Goal: Information Seeking & Learning: Learn about a topic

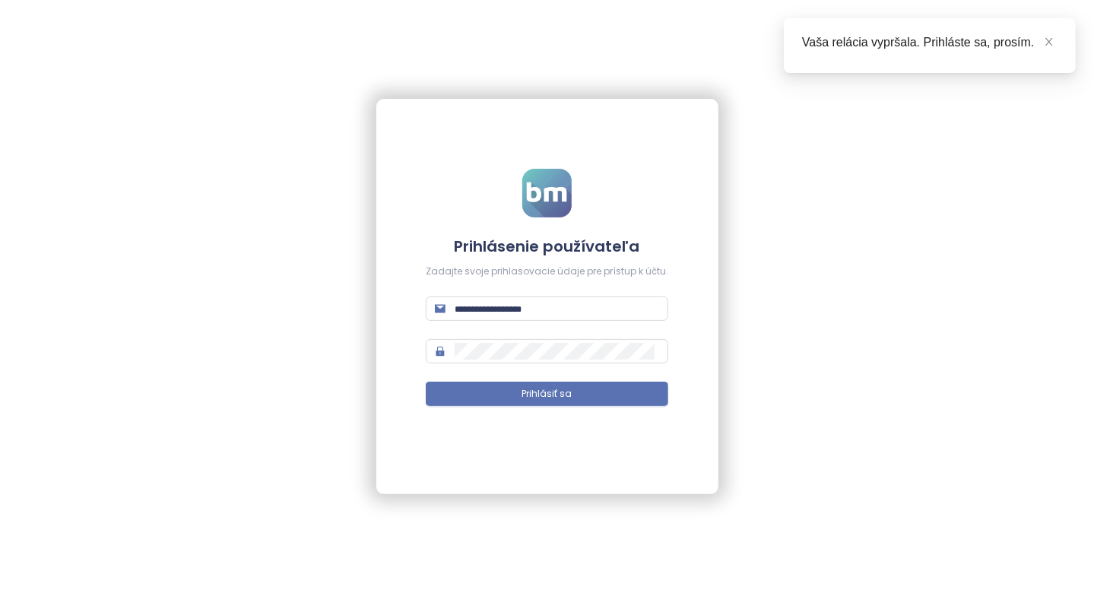
type input "**********"
click at [531, 395] on span "Prihlásiť sa" at bounding box center [547, 394] width 50 height 14
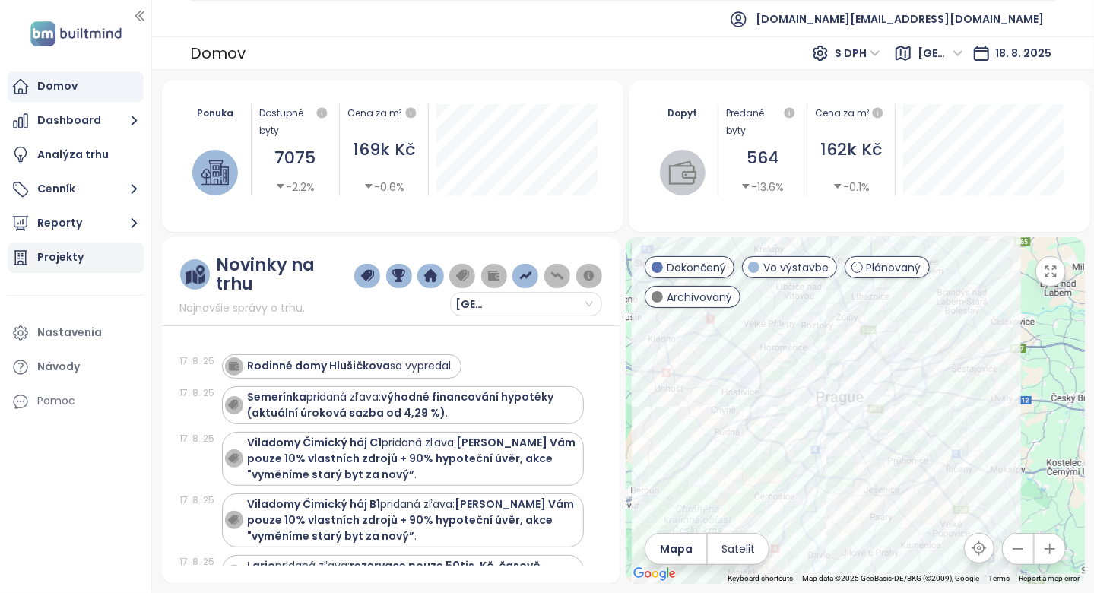
click at [62, 255] on div "Projekty" at bounding box center [60, 257] width 46 height 19
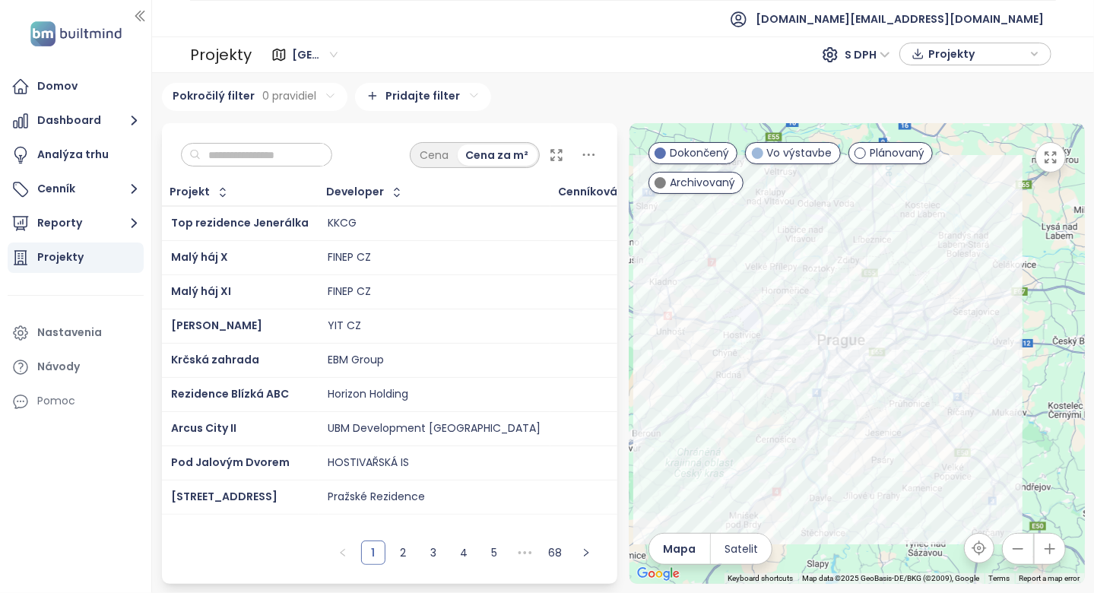
click at [301, 160] on input "text" at bounding box center [262, 155] width 123 height 23
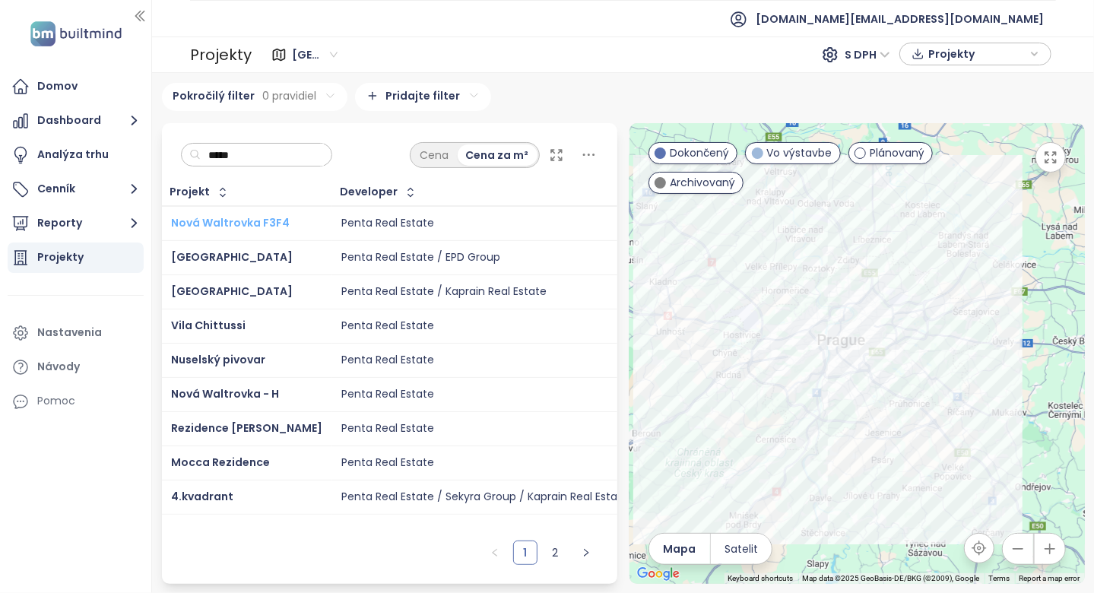
type input "*****"
click at [560, 551] on link "2" at bounding box center [555, 552] width 23 height 23
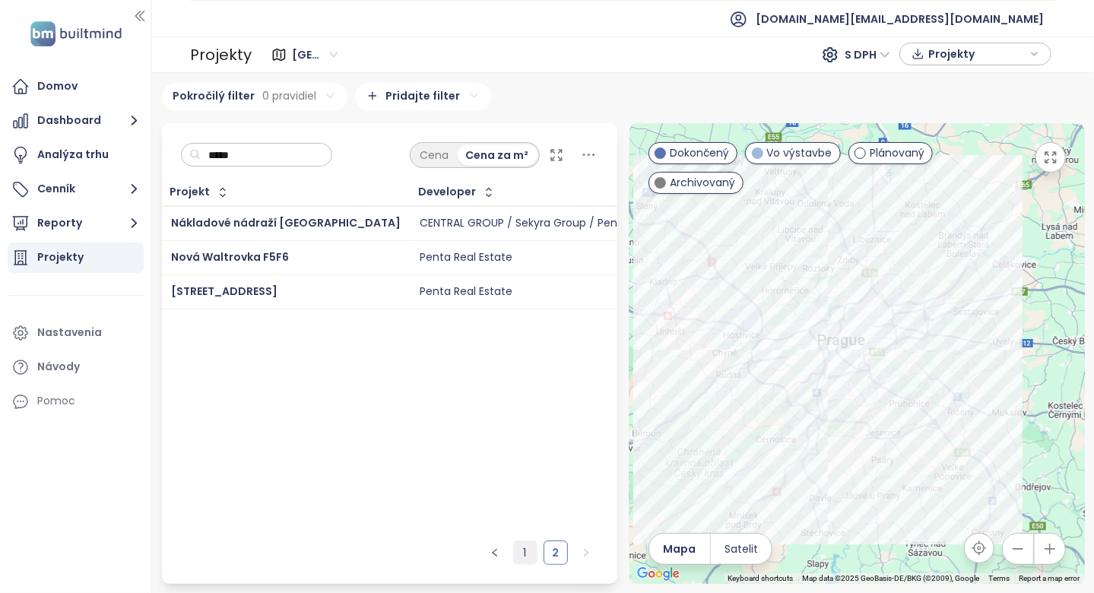
click at [531, 550] on link "1" at bounding box center [525, 552] width 23 height 23
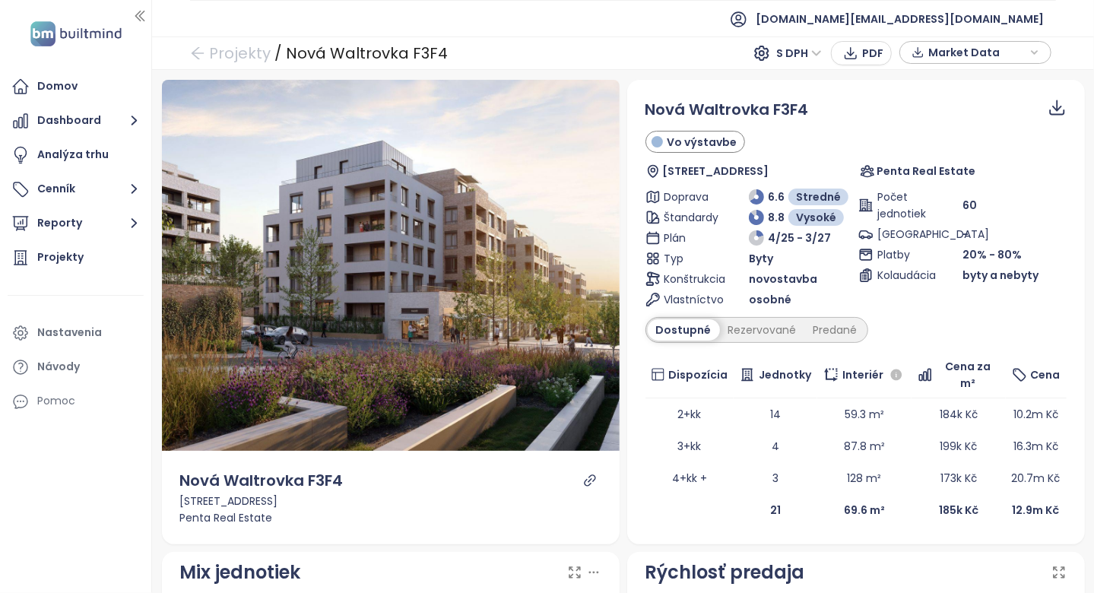
click at [770, 317] on div "Dostupné Rezervované Predané" at bounding box center [756, 330] width 223 height 26
click at [770, 325] on div "Rezervované" at bounding box center [762, 329] width 85 height 21
click at [817, 326] on div "Predané" at bounding box center [835, 329] width 61 height 21
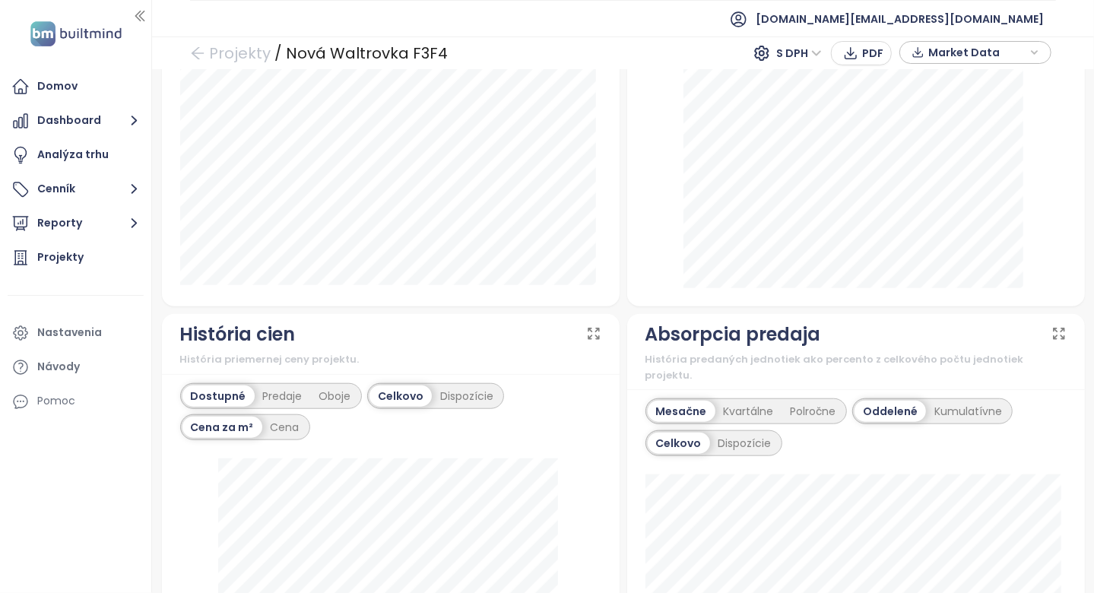
scroll to position [836, 0]
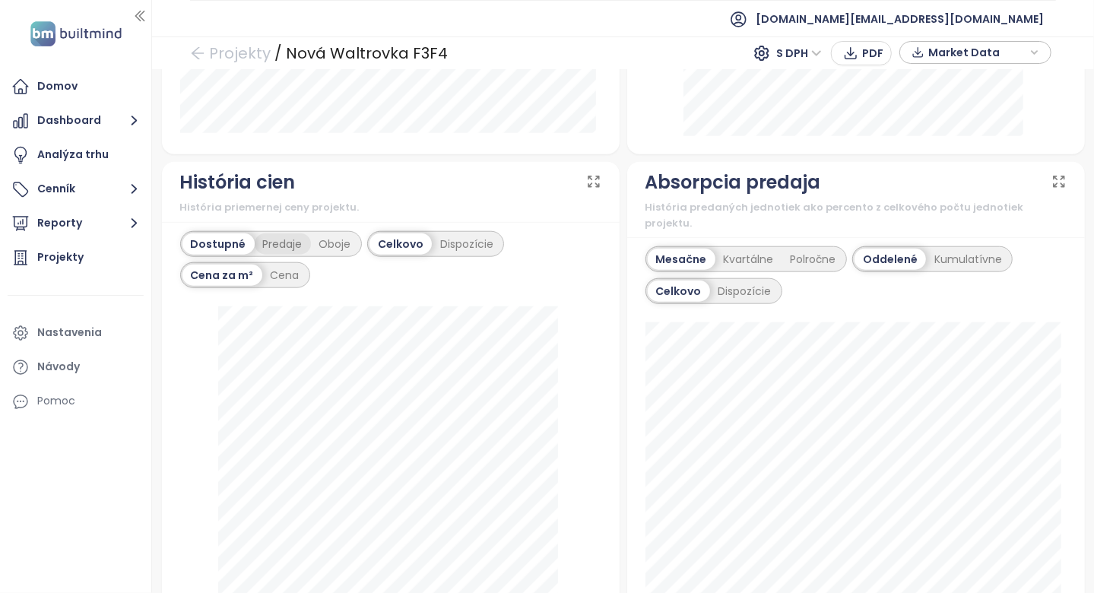
click at [299, 234] on div "Predaje" at bounding box center [283, 243] width 56 height 21
click at [344, 242] on div "Oboje" at bounding box center [335, 243] width 49 height 21
click at [448, 239] on div "Dispozície" at bounding box center [465, 243] width 70 height 21
click at [572, 237] on div "Cena" at bounding box center [569, 243] width 46 height 21
click at [522, 237] on div "Cena za m²" at bounding box center [505, 243] width 79 height 21
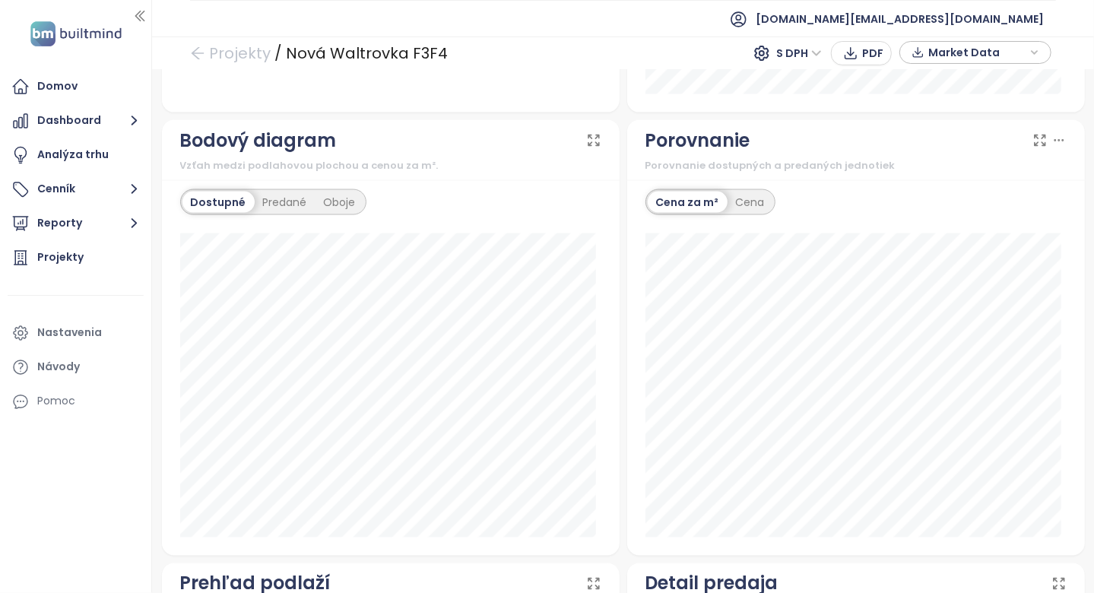
scroll to position [1750, 0]
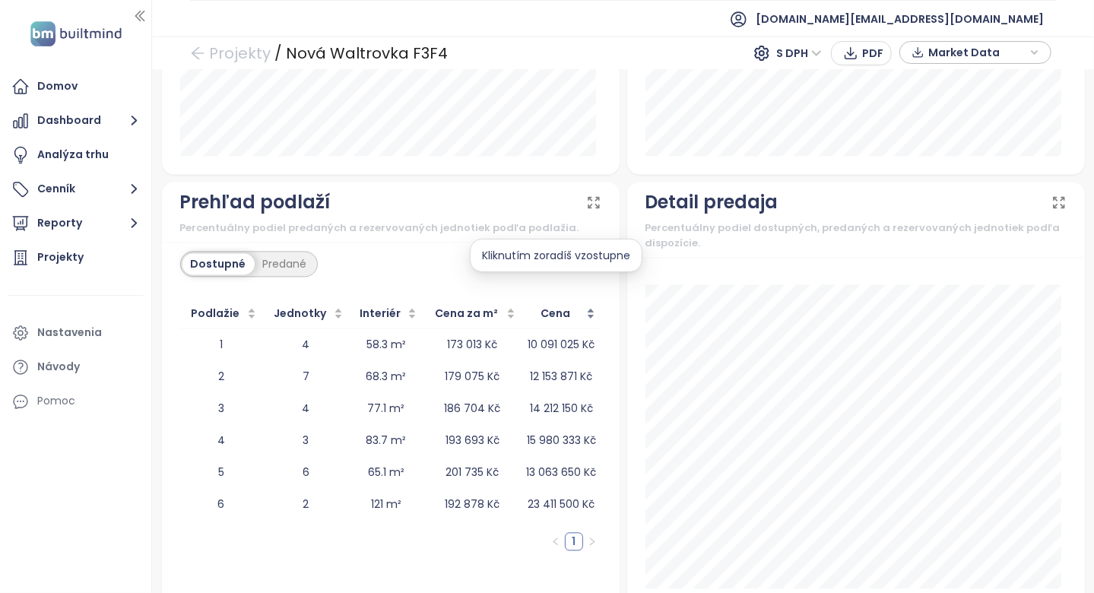
click at [528, 305] on span "Cena" at bounding box center [555, 313] width 55 height 17
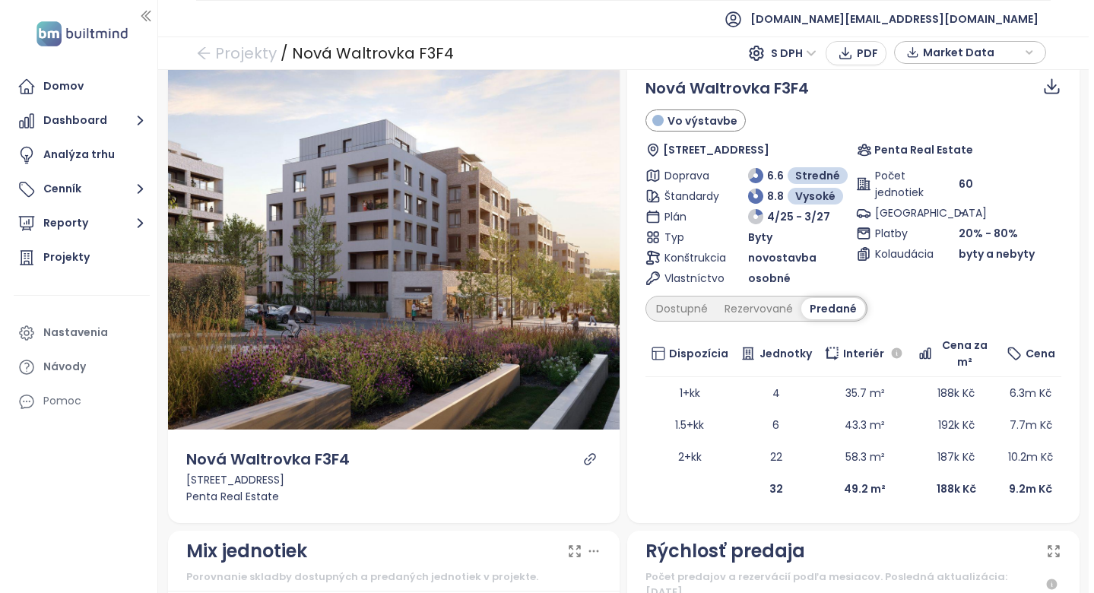
scroll to position [17, 0]
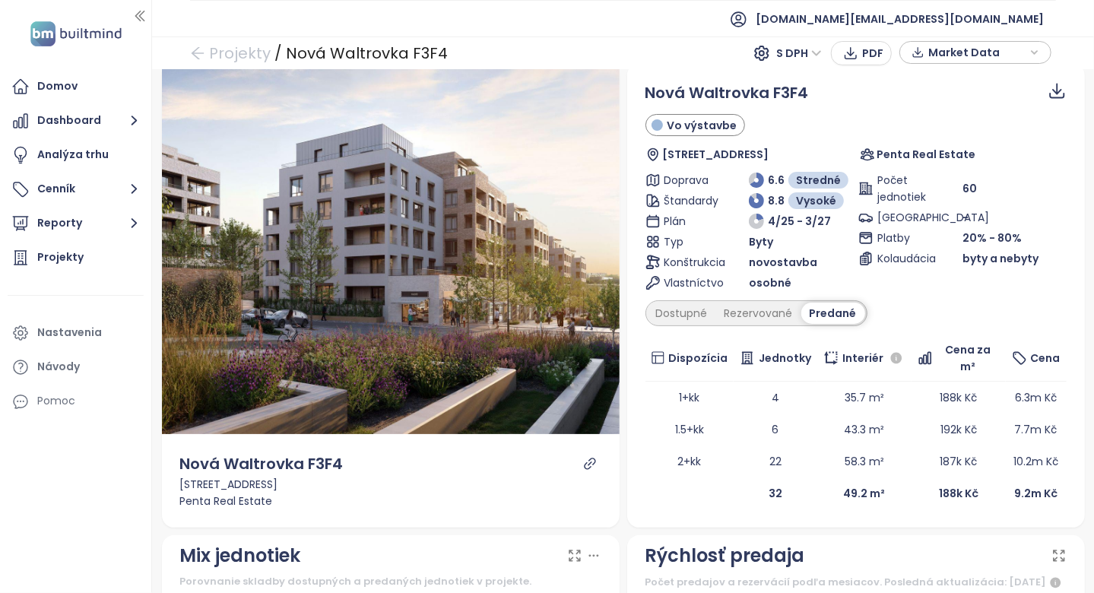
click at [635, 331] on div "Nová Waltrovka F3F4 Vo výstavbe Radlická 36/160, 150 00 Praha 5-Radlice, Czechi…" at bounding box center [856, 295] width 458 height 464
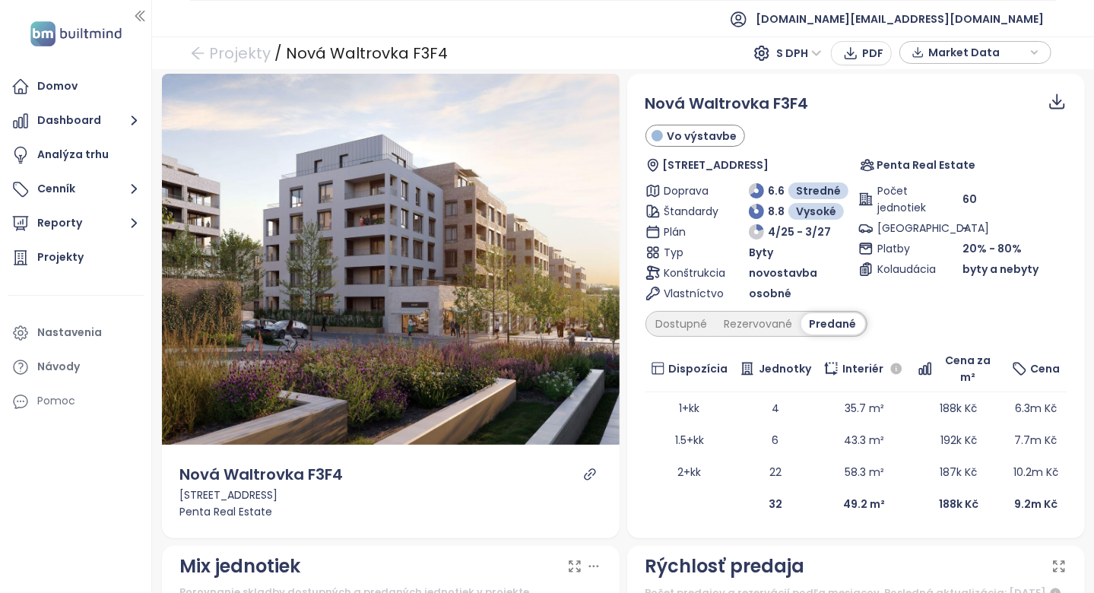
scroll to position [0, 0]
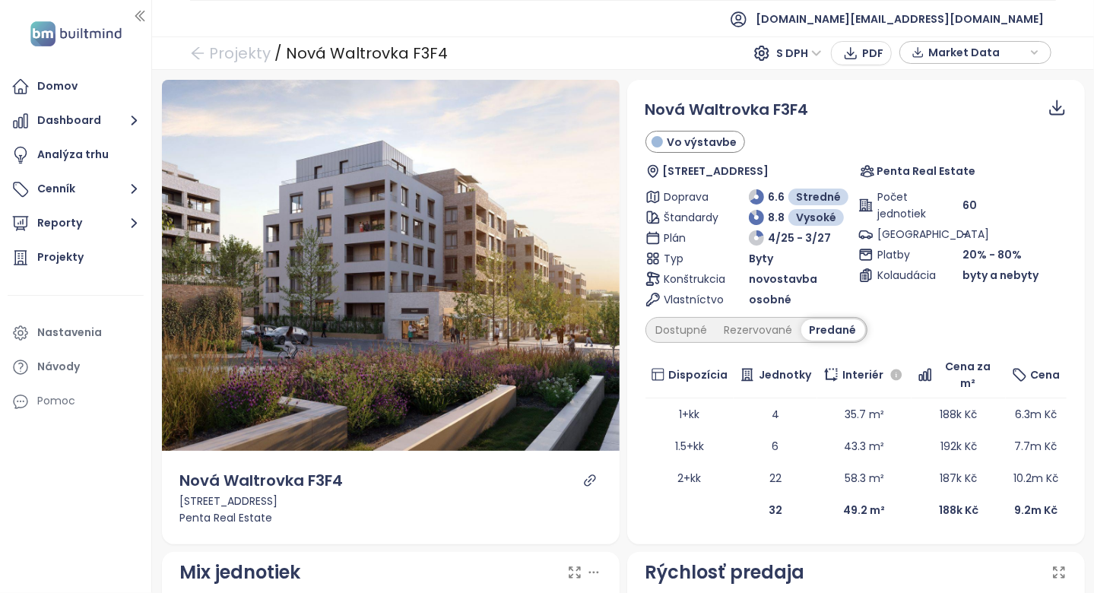
click at [627, 331] on div "Nová Waltrovka F3F4 Vo výstavbe Radlická 36/160, 150 00 Praha 5-Radlice, Czechi…" at bounding box center [856, 312] width 458 height 464
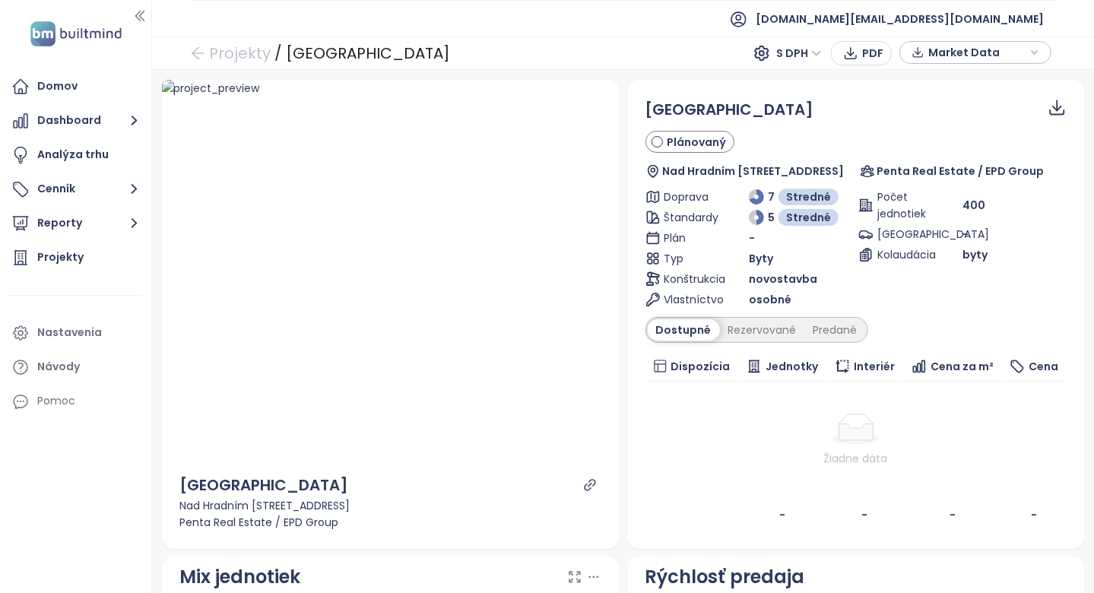
click at [583, 485] on icon "link" at bounding box center [590, 485] width 14 height 14
click at [650, 386] on td "Žiadne dáta" at bounding box center [855, 440] width 421 height 117
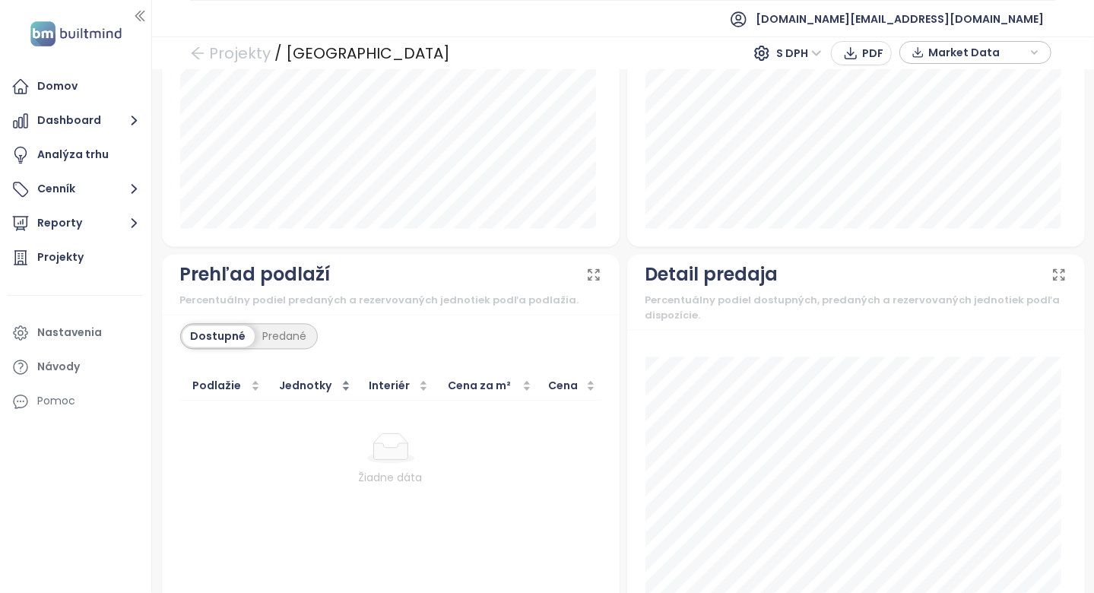
scroll to position [1826, 0]
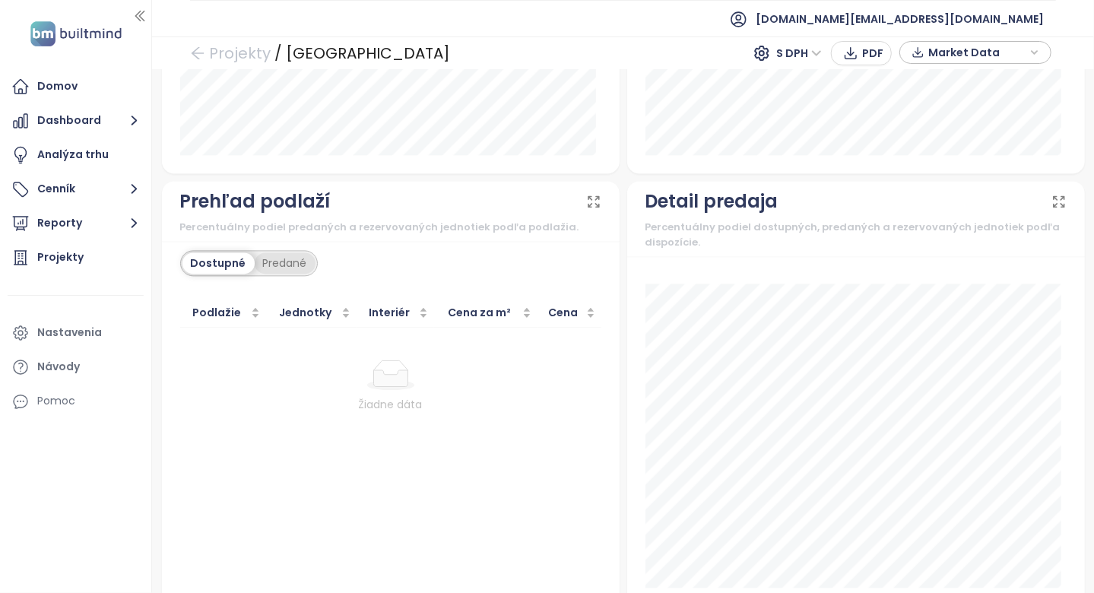
click at [276, 252] on div "Predané" at bounding box center [285, 262] width 61 height 21
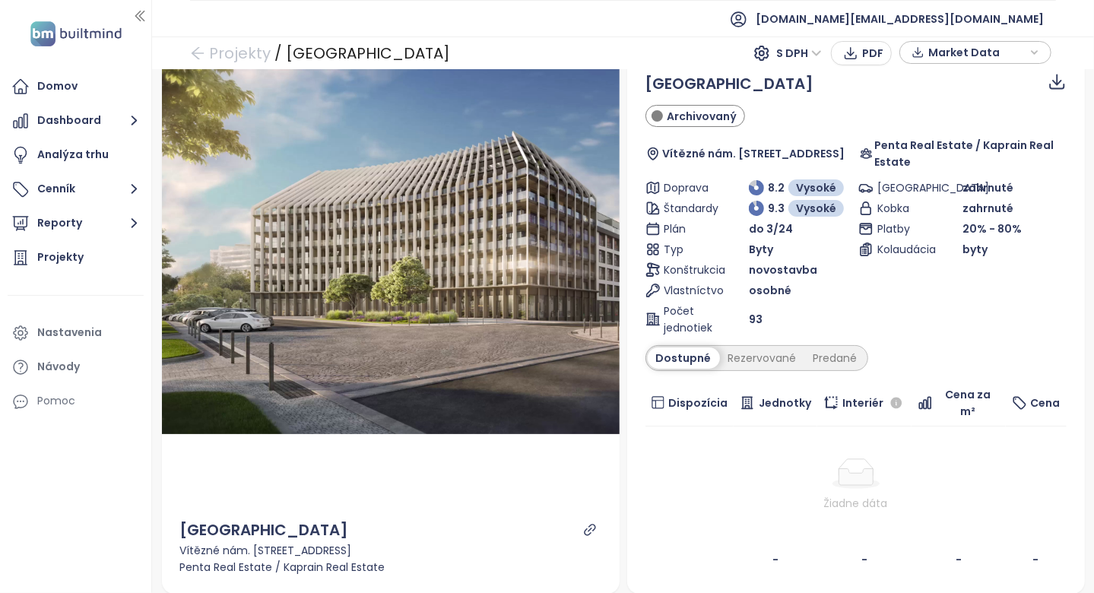
scroll to position [0, 0]
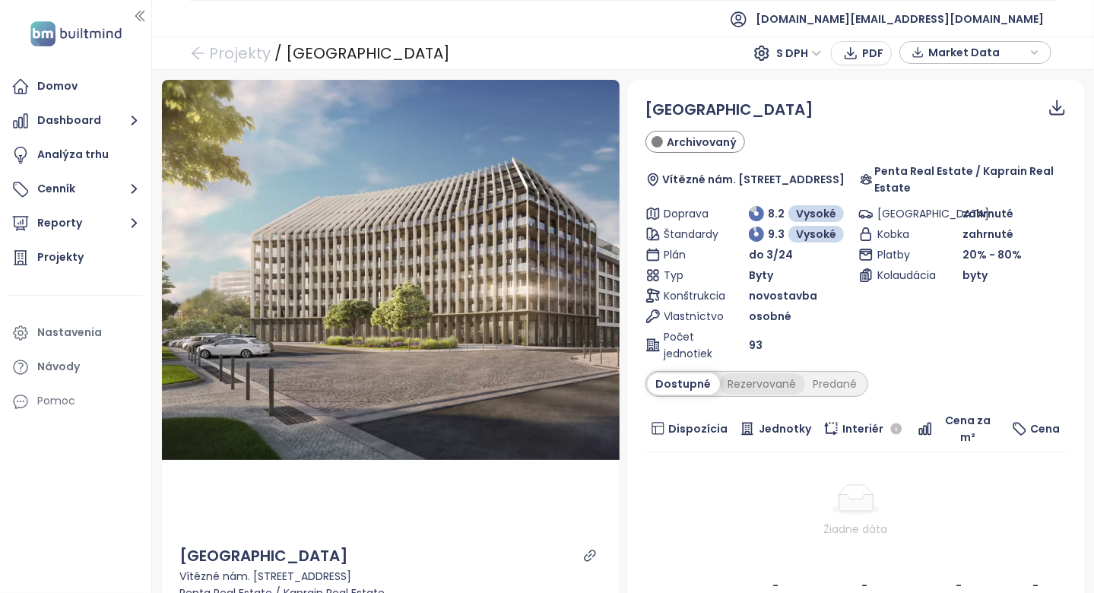
click at [726, 383] on div "Rezervované" at bounding box center [762, 383] width 85 height 21
click at [838, 385] on div "Predané" at bounding box center [835, 383] width 61 height 21
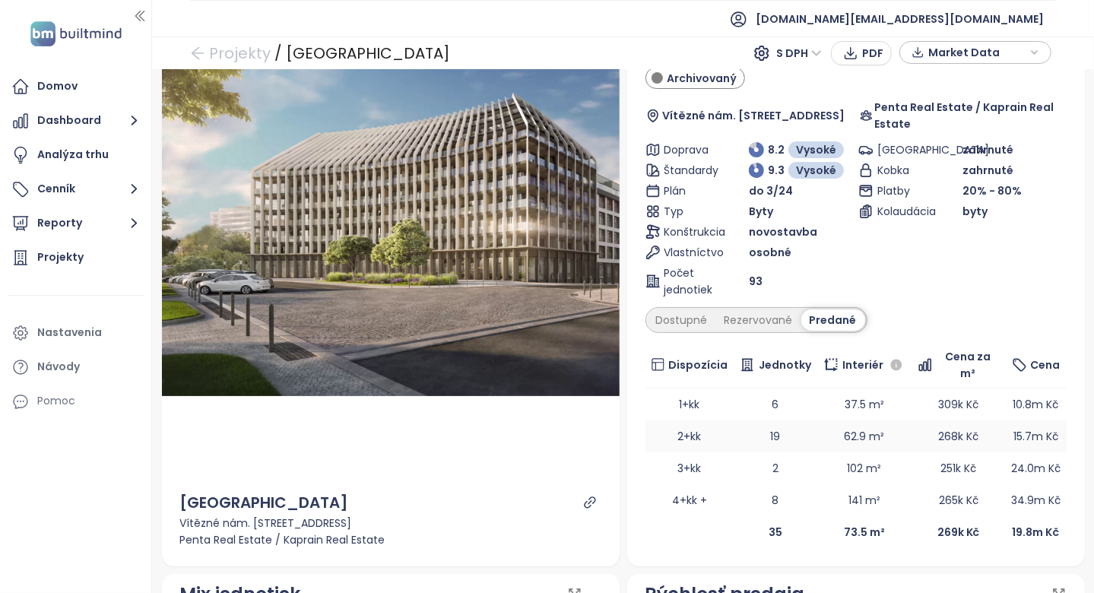
scroll to position [152, 0]
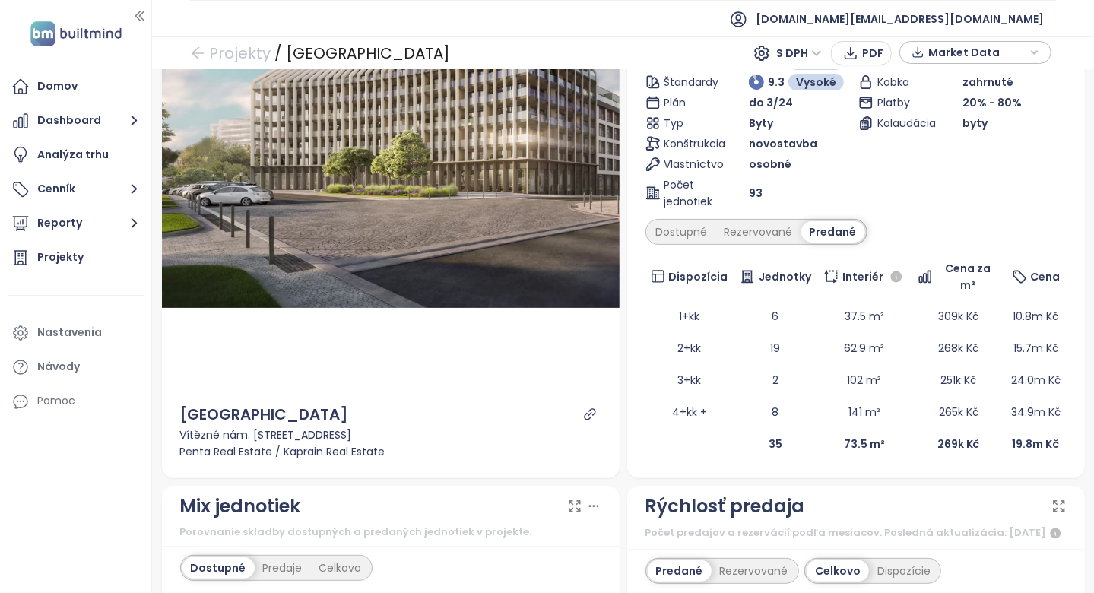
click at [603, 430] on div "Victoria Palace Vítězné nám. 1145/8, 160 00 Praha 6, Czechia Penta Real Estate …" at bounding box center [391, 431] width 458 height 93
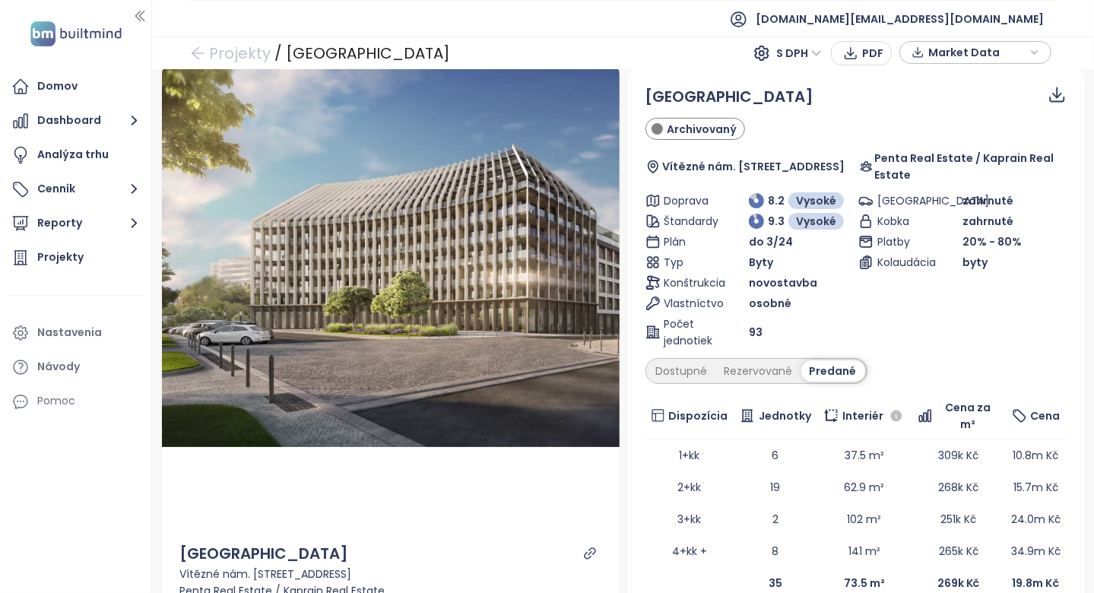
scroll to position [0, 0]
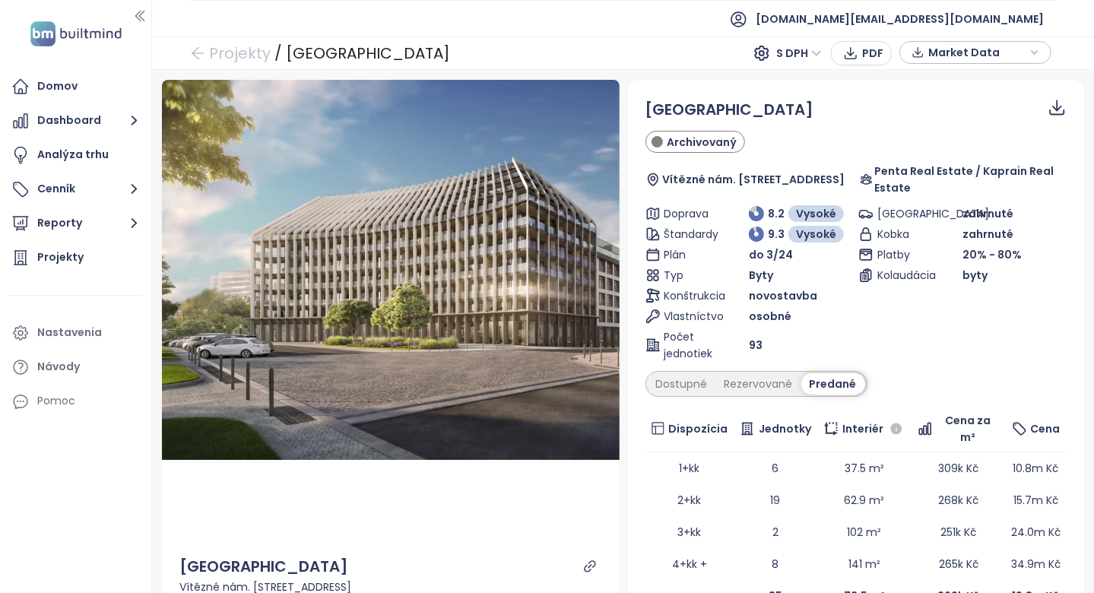
click at [623, 368] on div "Victoria Palace Archivovaný Vítězné nám. 1145/8, 160 00 Praha 6, Czechia Penta …" at bounding box center [855, 355] width 465 height 550
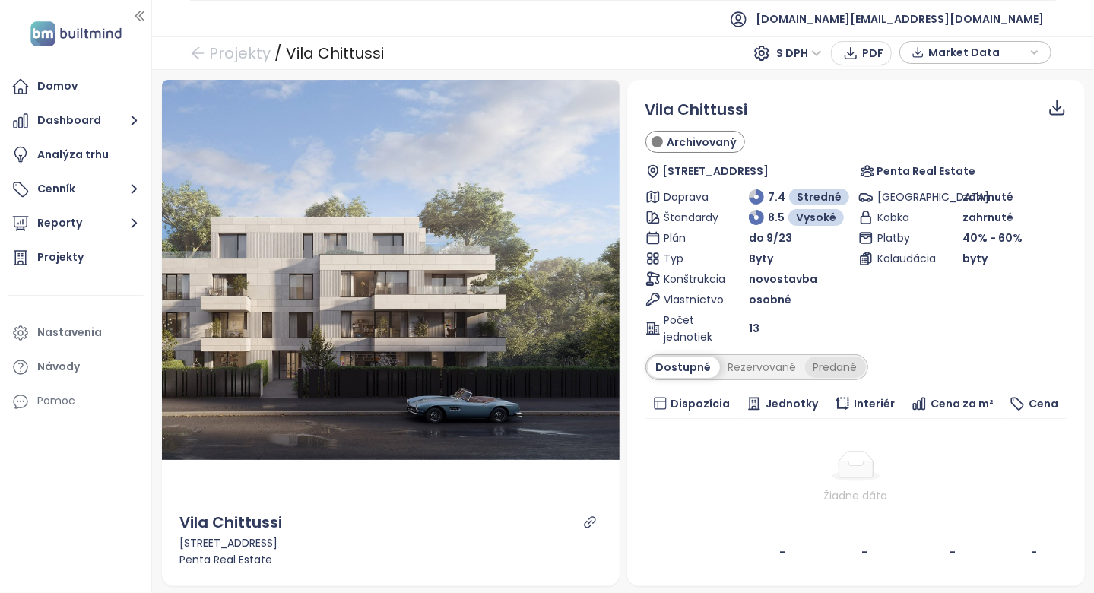
click at [806, 360] on div "Predané" at bounding box center [835, 366] width 61 height 21
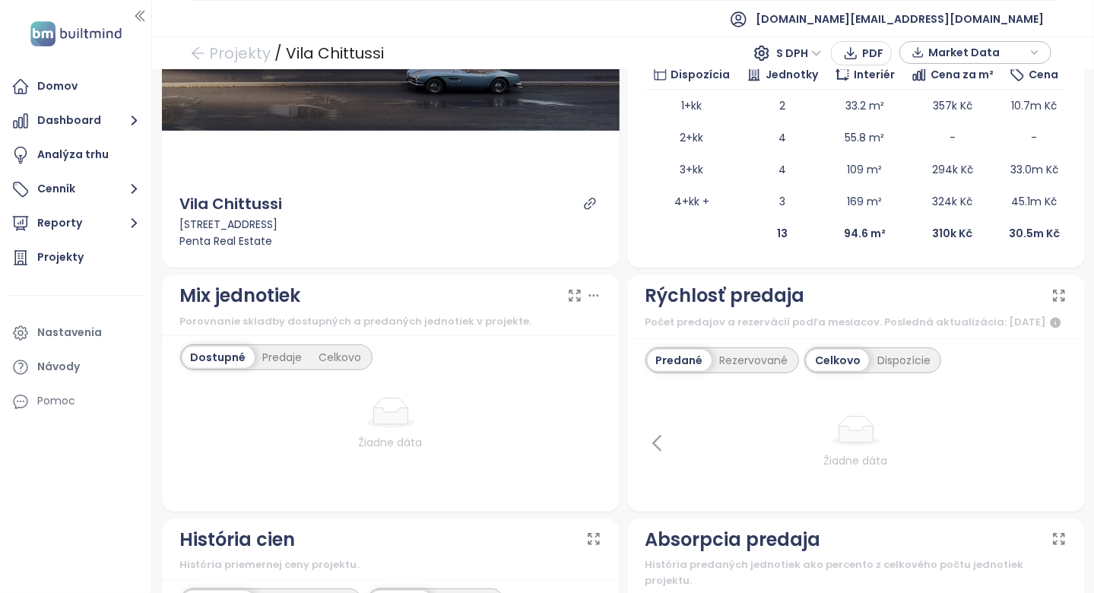
scroll to position [380, 0]
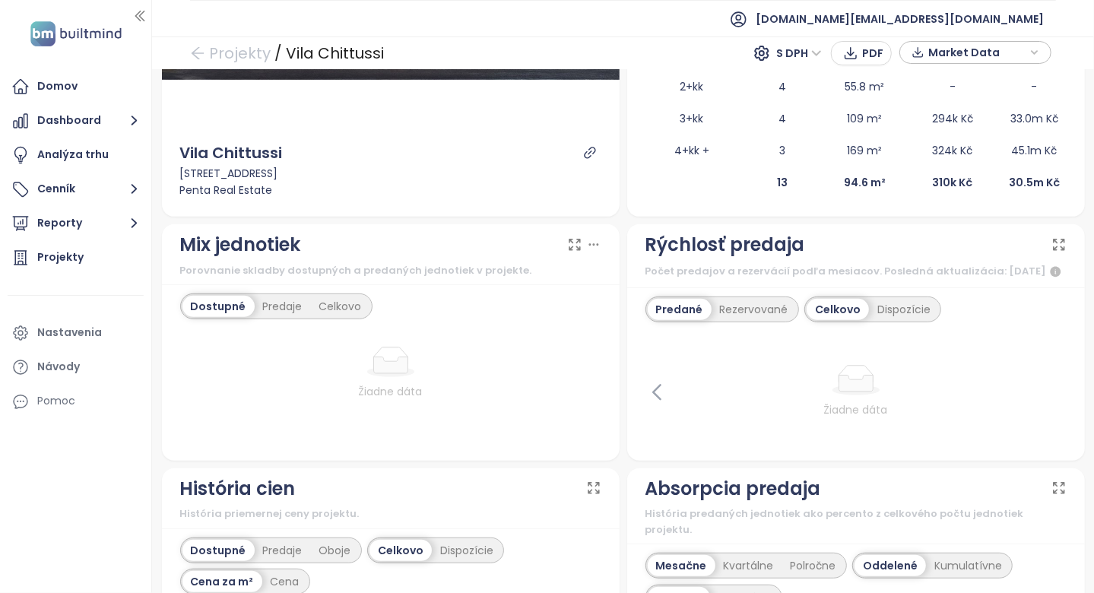
click at [637, 401] on div "Predané Rezervované Celkovo Dispozície Žiadne dáta" at bounding box center [856, 373] width 458 height 173
click at [652, 400] on icon at bounding box center [656, 392] width 23 height 23
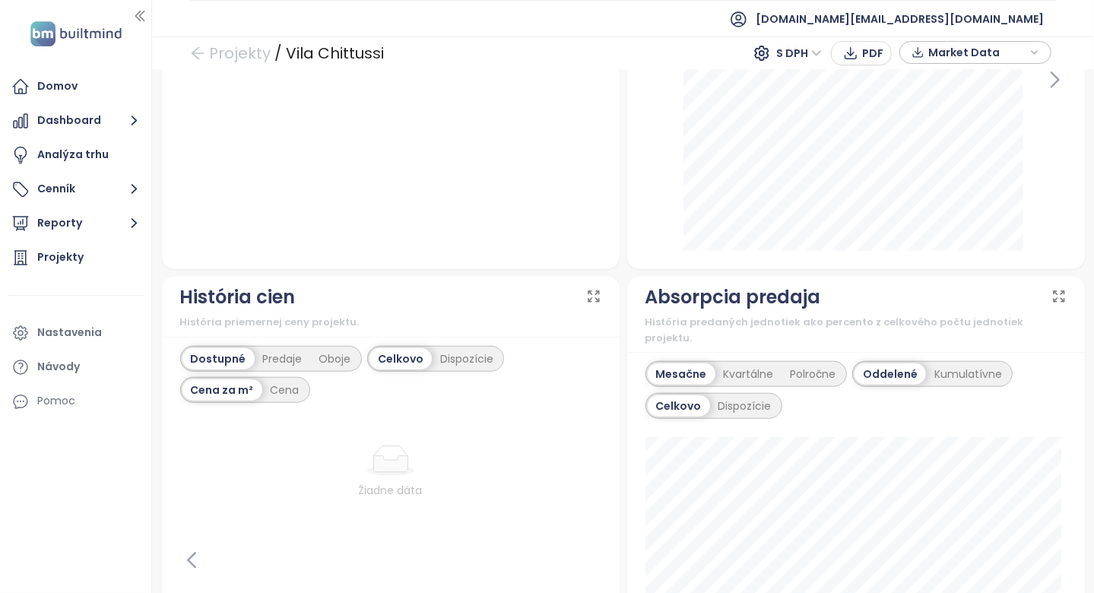
scroll to position [912, 0]
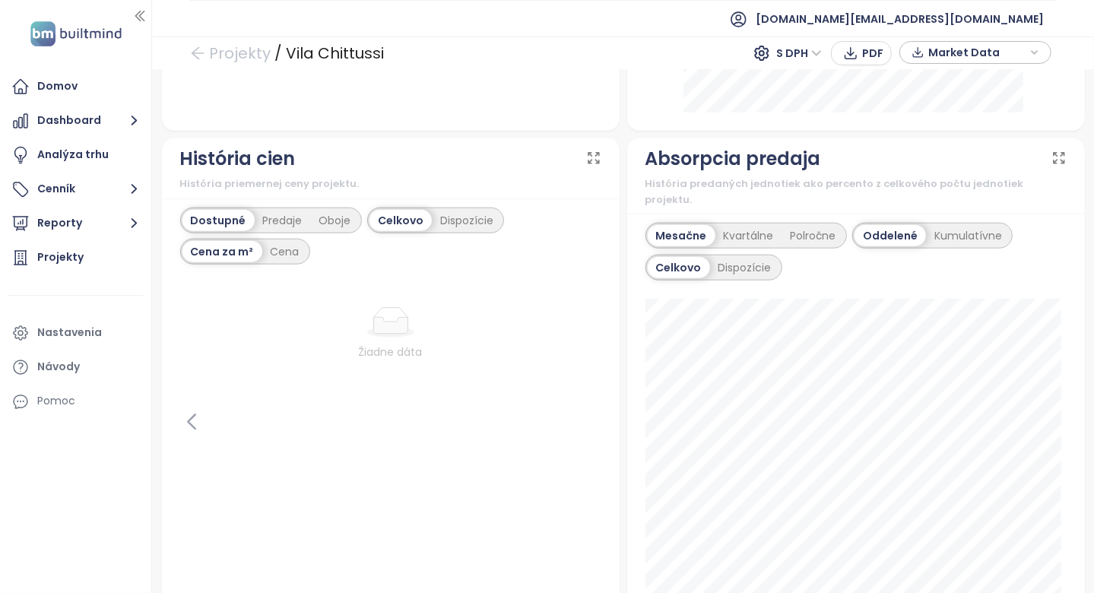
click at [610, 298] on div "Dostupné Predaje Oboje Celkovo Dispozície Cena za m² Cena Žiadne dáta" at bounding box center [391, 409] width 458 height 423
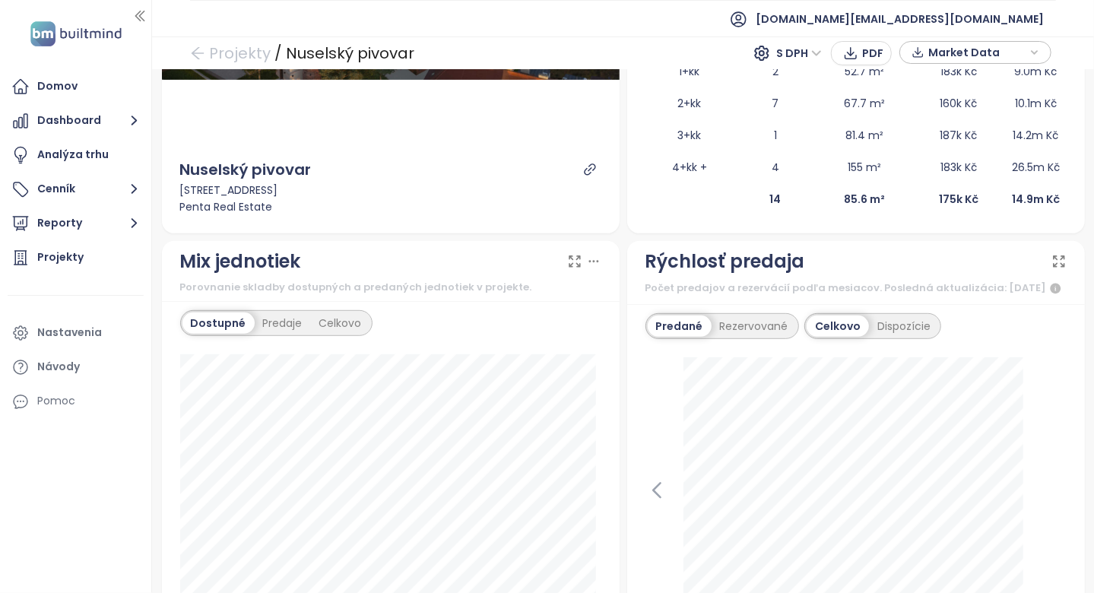
scroll to position [76, 0]
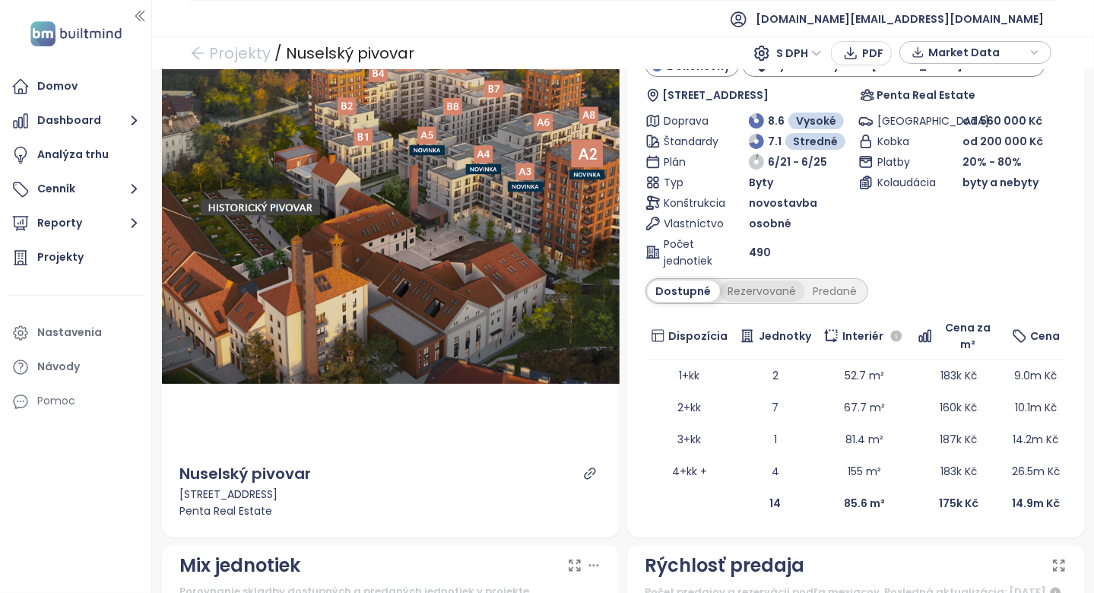
click at [727, 293] on div "Rezervované" at bounding box center [762, 290] width 85 height 21
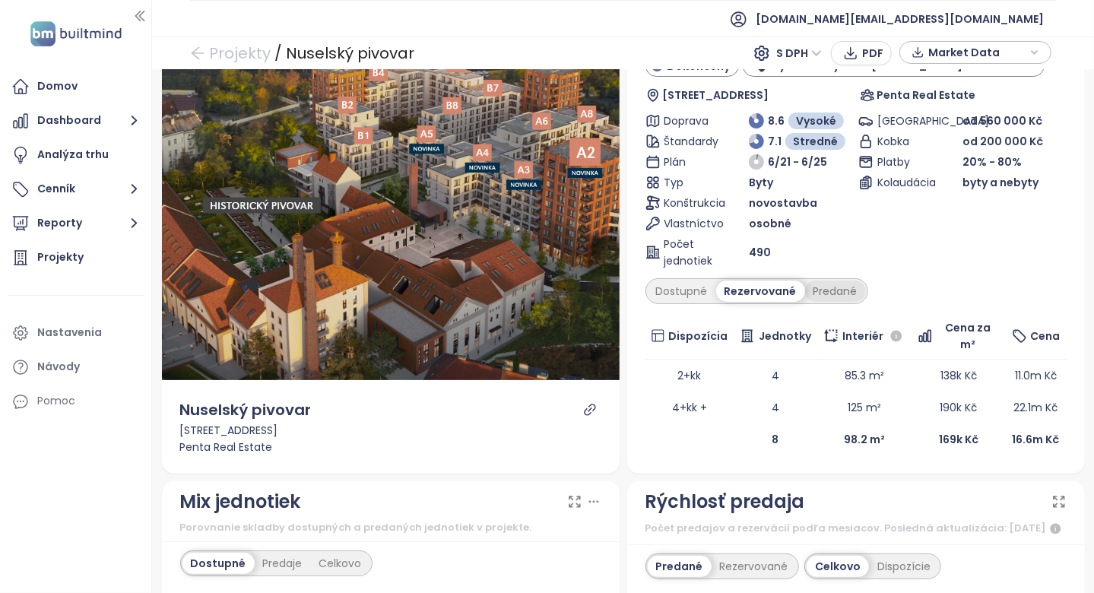
click at [837, 288] on div "Predané" at bounding box center [835, 290] width 61 height 21
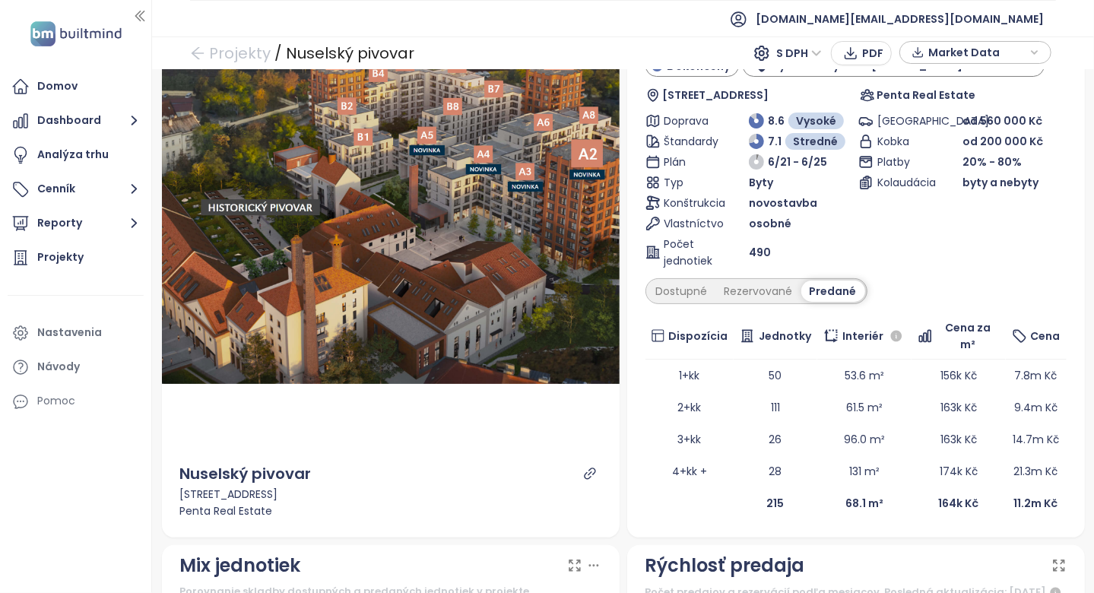
scroll to position [456, 0]
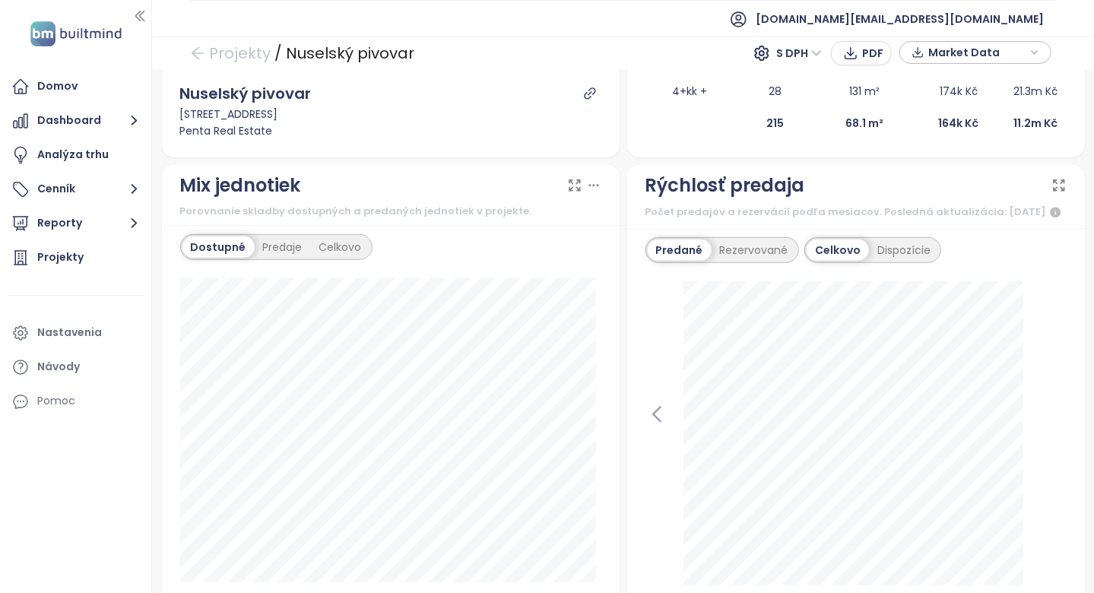
click at [770, 257] on div "Predané Rezervované" at bounding box center [722, 250] width 154 height 26
click at [768, 248] on div "Rezervované" at bounding box center [753, 249] width 85 height 21
click at [678, 249] on div "Predané" at bounding box center [678, 249] width 61 height 21
click at [652, 403] on icon at bounding box center [656, 414] width 23 height 23
click at [1044, 404] on icon at bounding box center [1055, 414] width 23 height 23
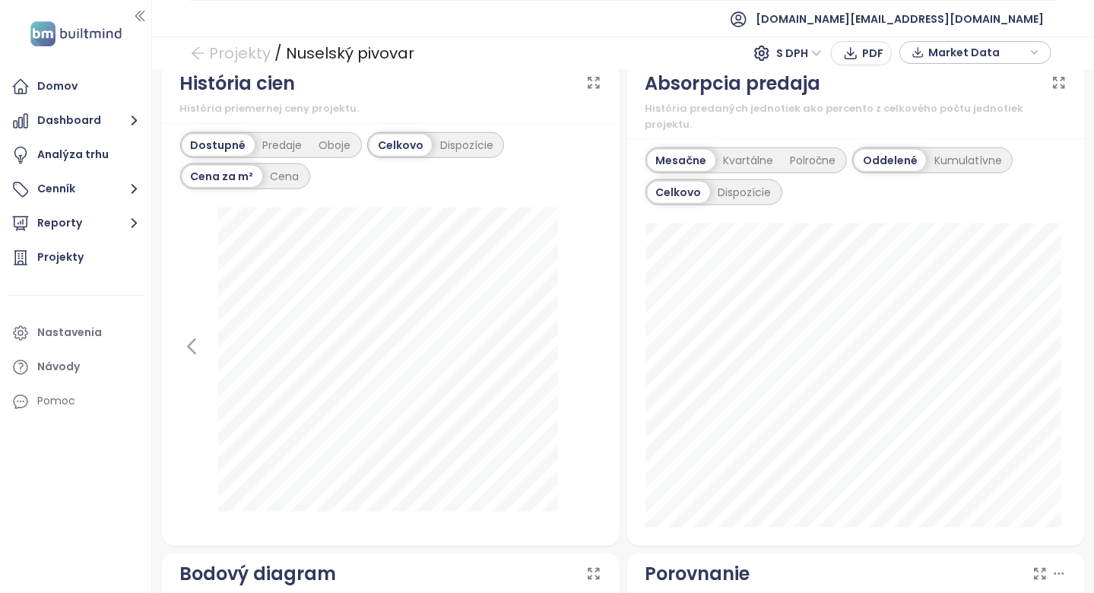
scroll to position [912, 0]
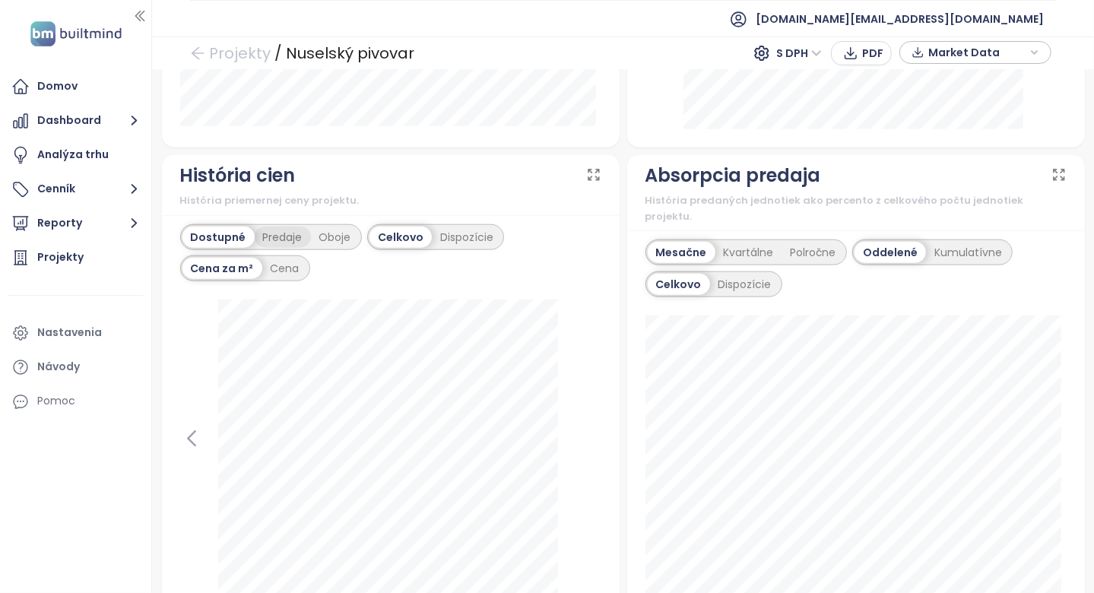
click at [296, 239] on div "Predaje" at bounding box center [283, 237] width 56 height 21
click at [328, 236] on div "Oboje" at bounding box center [331, 237] width 49 height 21
click at [442, 234] on div "Dispozície" at bounding box center [465, 237] width 70 height 21
click at [294, 236] on div "Predaje" at bounding box center [283, 237] width 56 height 21
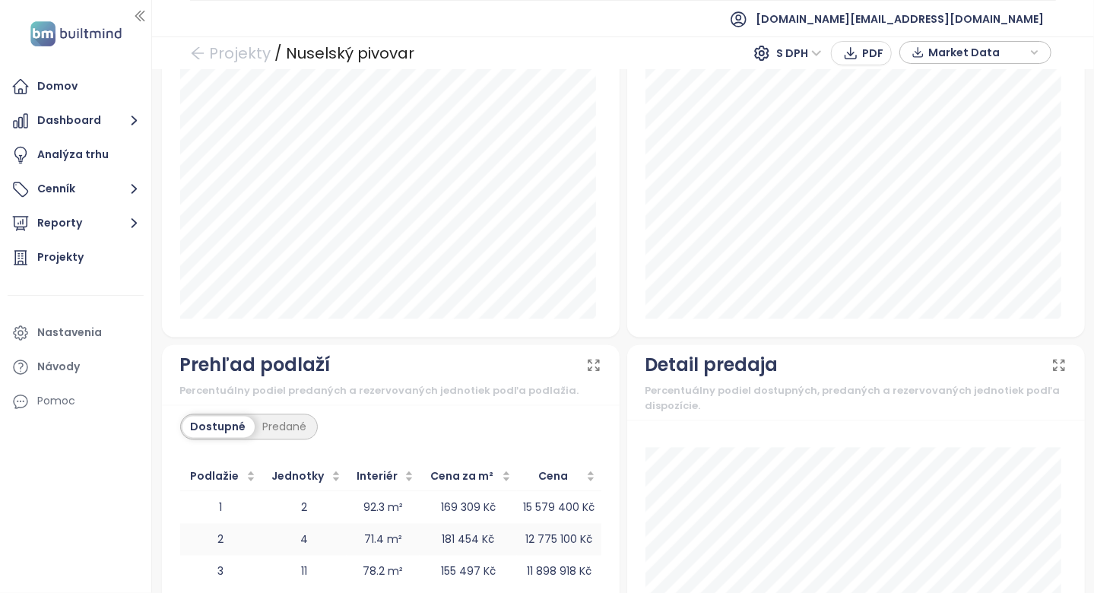
scroll to position [1825, 0]
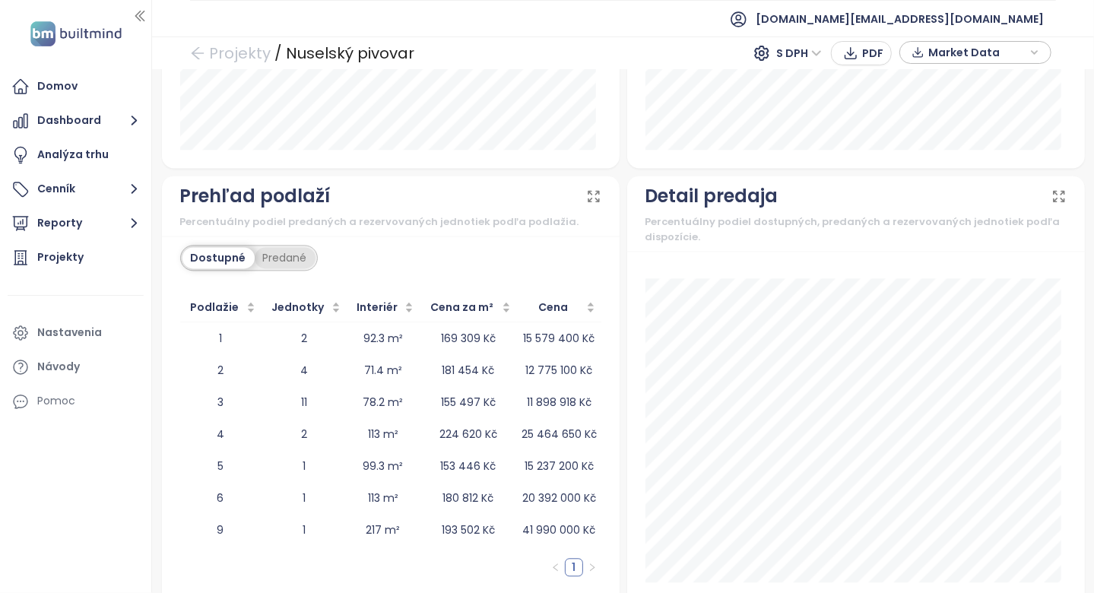
click at [274, 247] on div "Predané" at bounding box center [285, 257] width 61 height 21
click at [439, 245] on div "Dostupné Predané" at bounding box center [390, 260] width 421 height 30
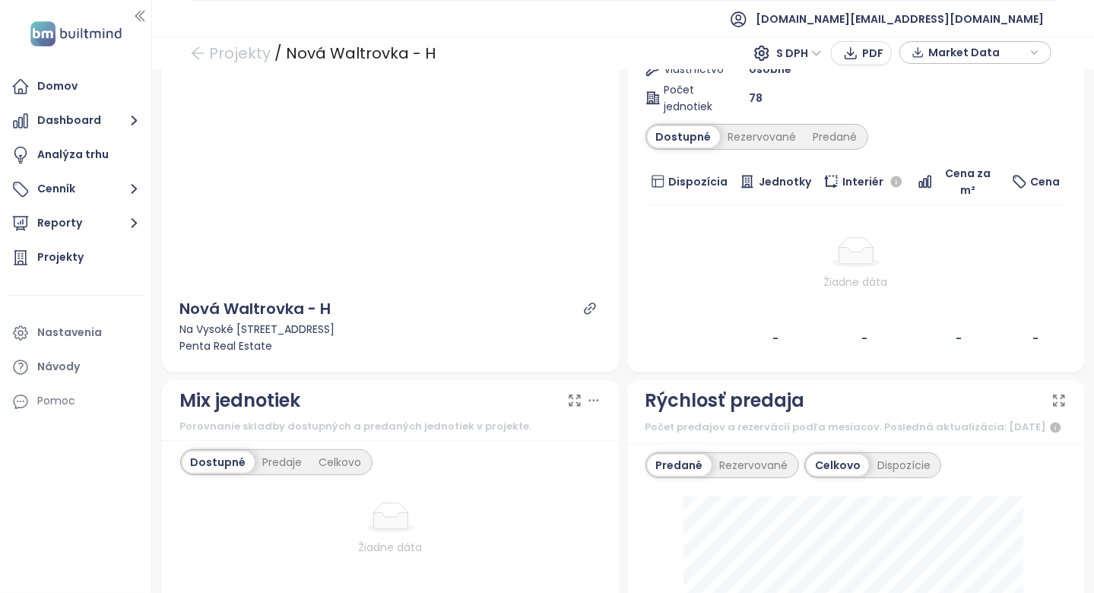
scroll to position [76, 0]
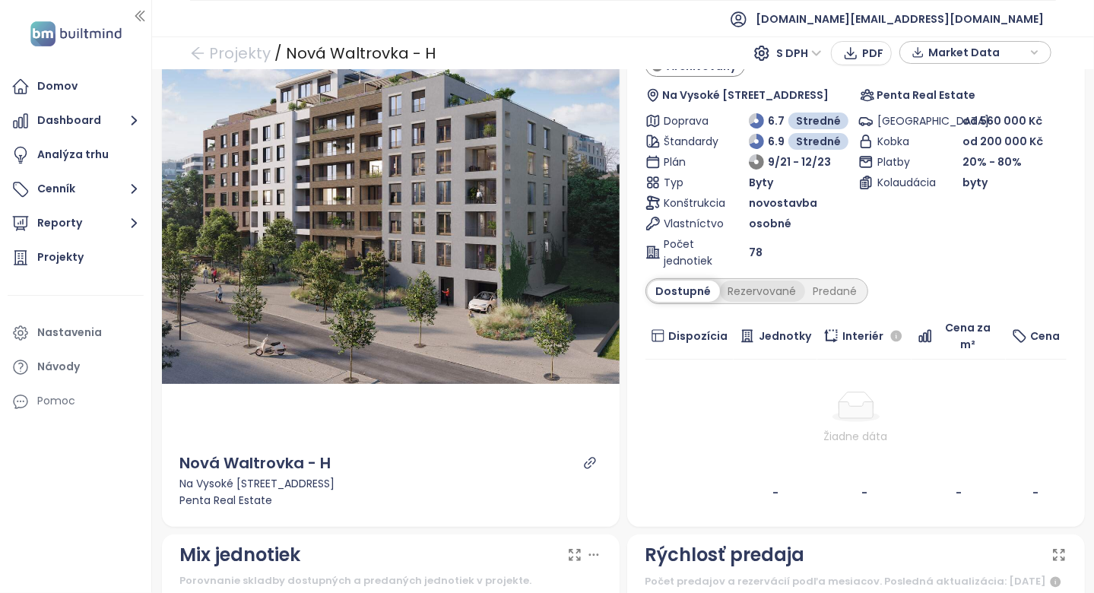
click at [775, 284] on div "Rezervované" at bounding box center [762, 290] width 85 height 21
click at [820, 289] on div "Predané" at bounding box center [835, 290] width 61 height 21
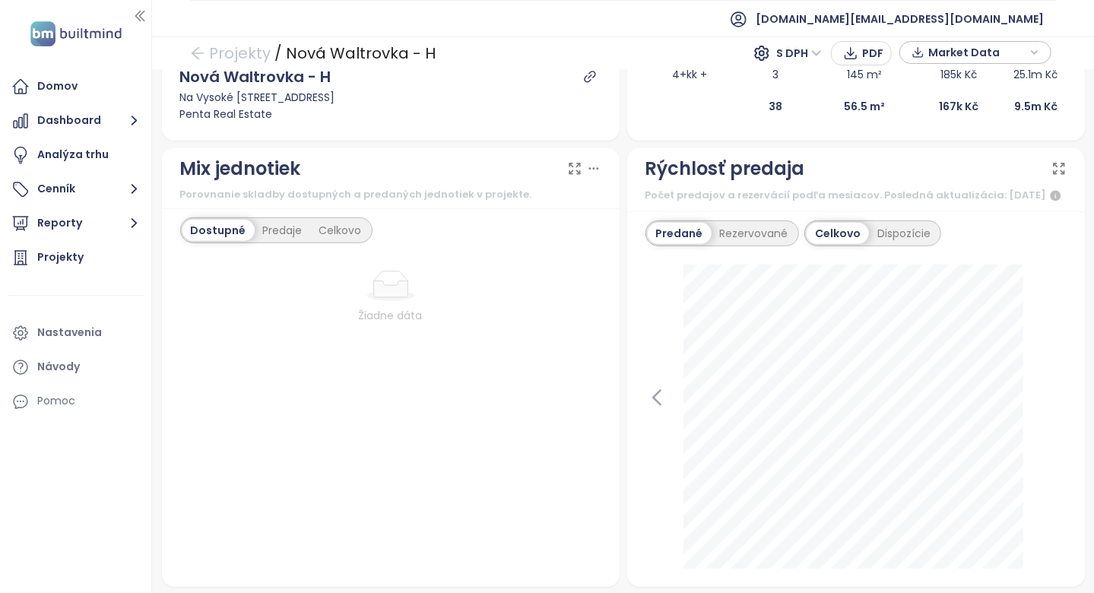
scroll to position [608, 0]
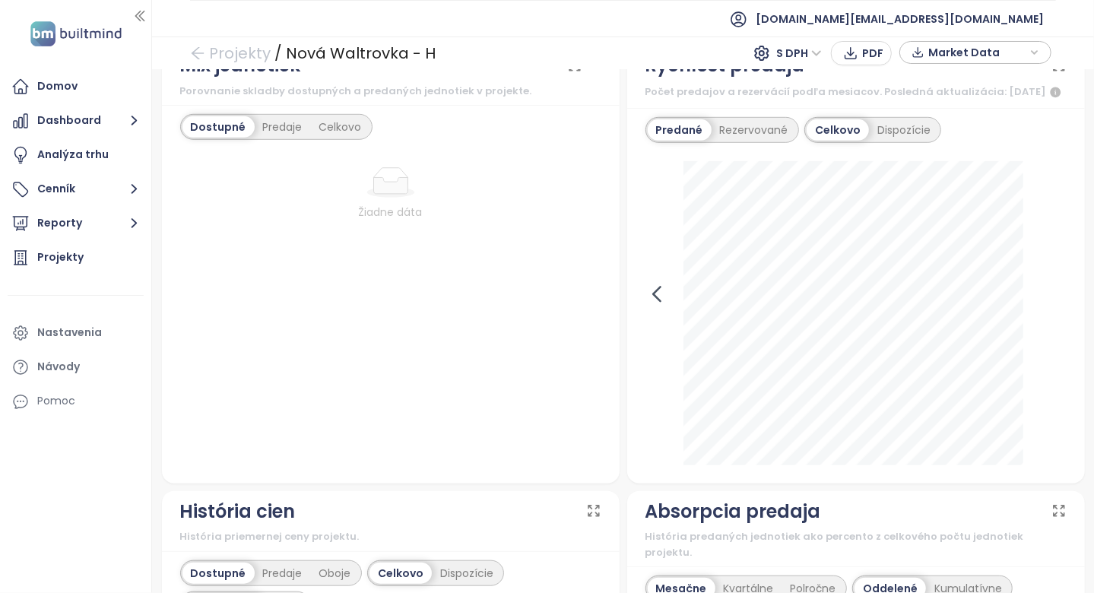
click at [656, 299] on icon at bounding box center [656, 294] width 23 height 23
click at [1044, 284] on icon at bounding box center [1055, 294] width 23 height 23
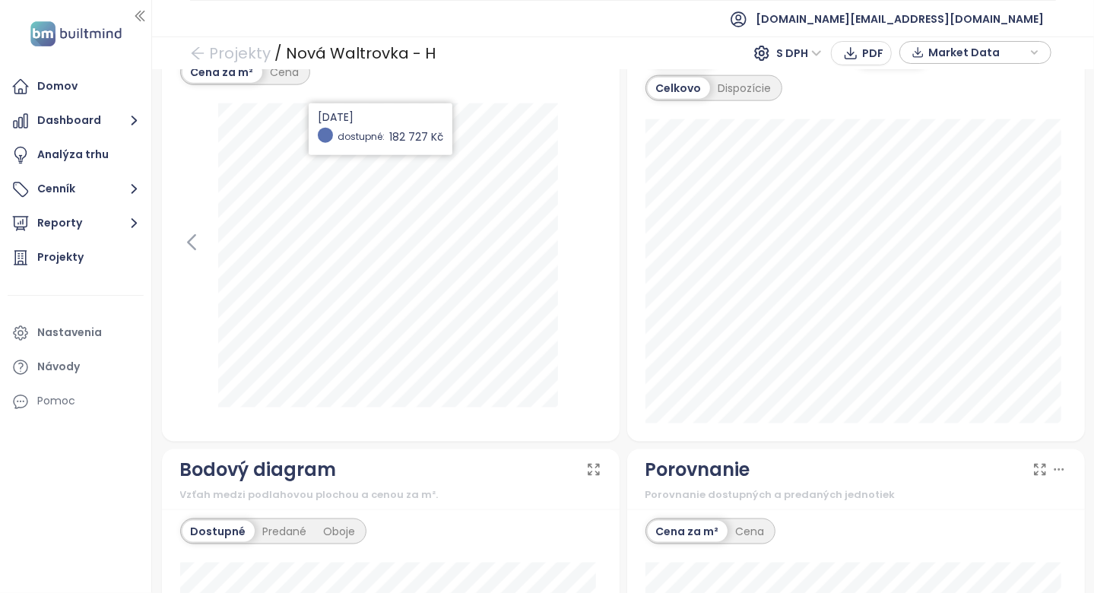
scroll to position [1064, 0]
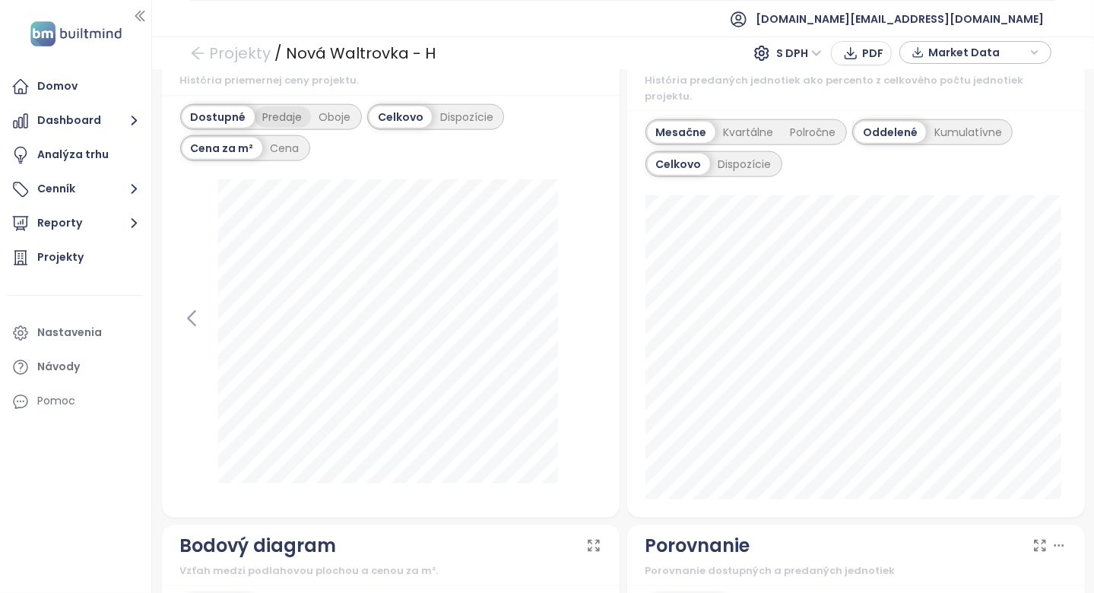
click at [296, 120] on div "Predaje" at bounding box center [283, 116] width 56 height 21
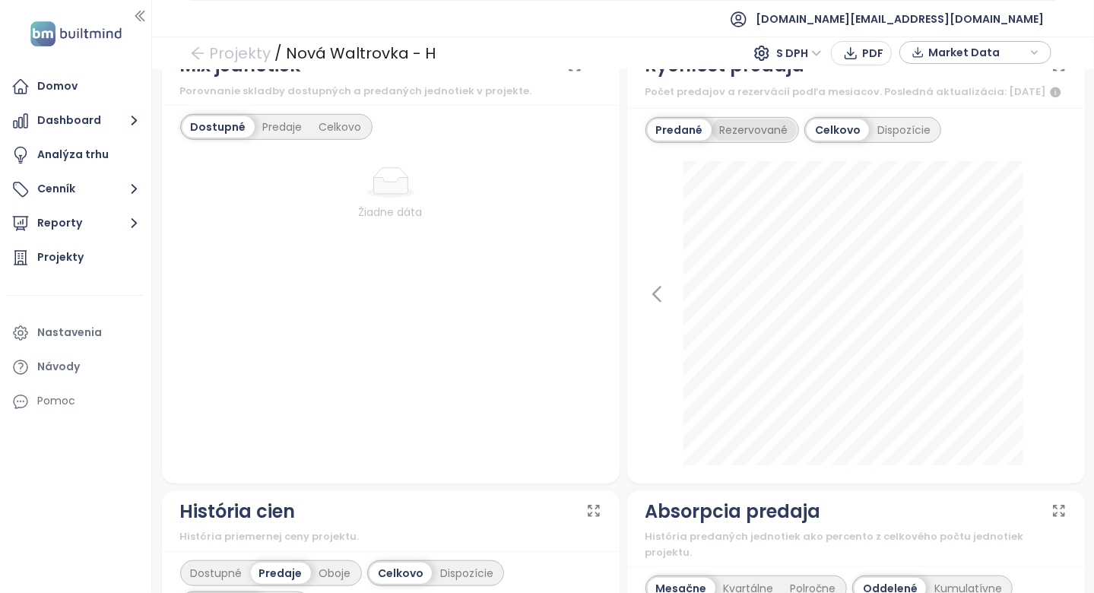
click at [746, 123] on div "Rezervované" at bounding box center [753, 129] width 85 height 21
click at [893, 129] on div "Dispozície" at bounding box center [905, 129] width 70 height 21
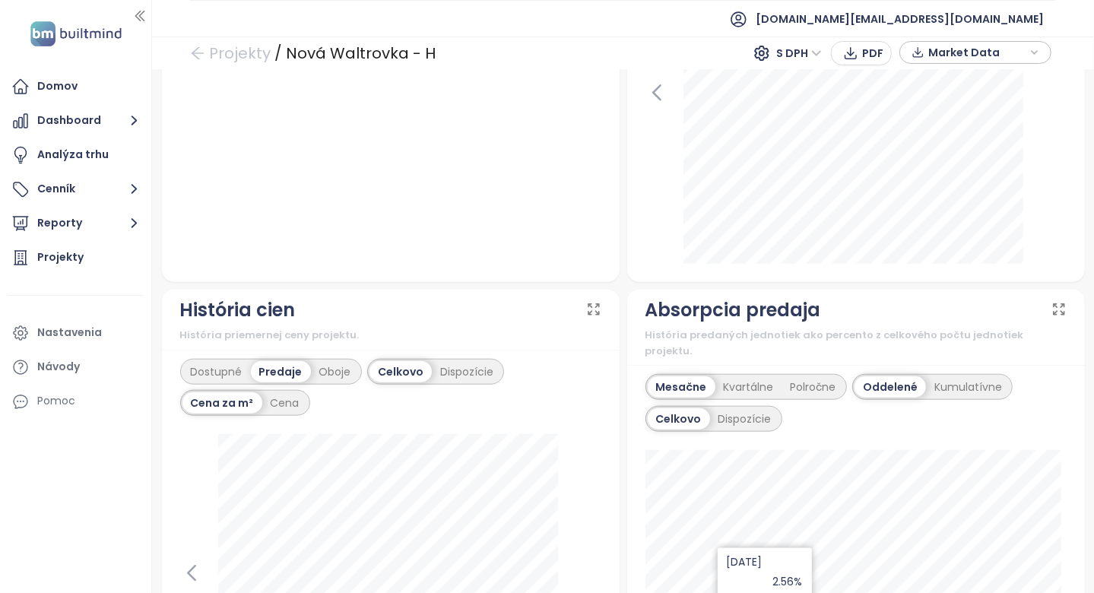
scroll to position [684, 0]
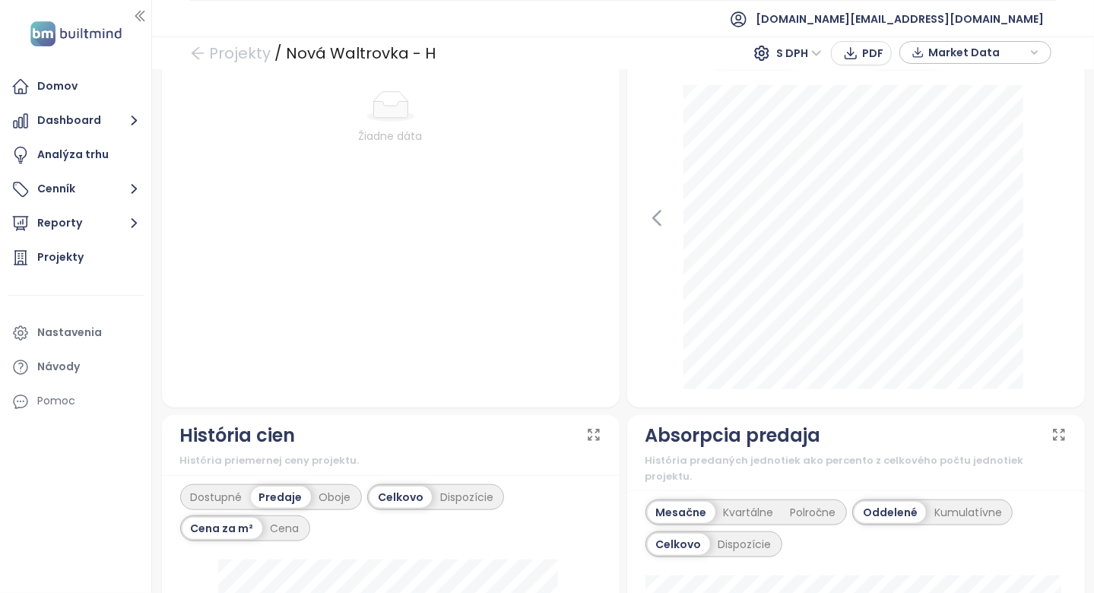
click at [656, 225] on div "september 2024 1.5+kk: 2 2+kk: 2" at bounding box center [855, 237] width 421 height 304
click at [659, 216] on icon at bounding box center [656, 218] width 23 height 23
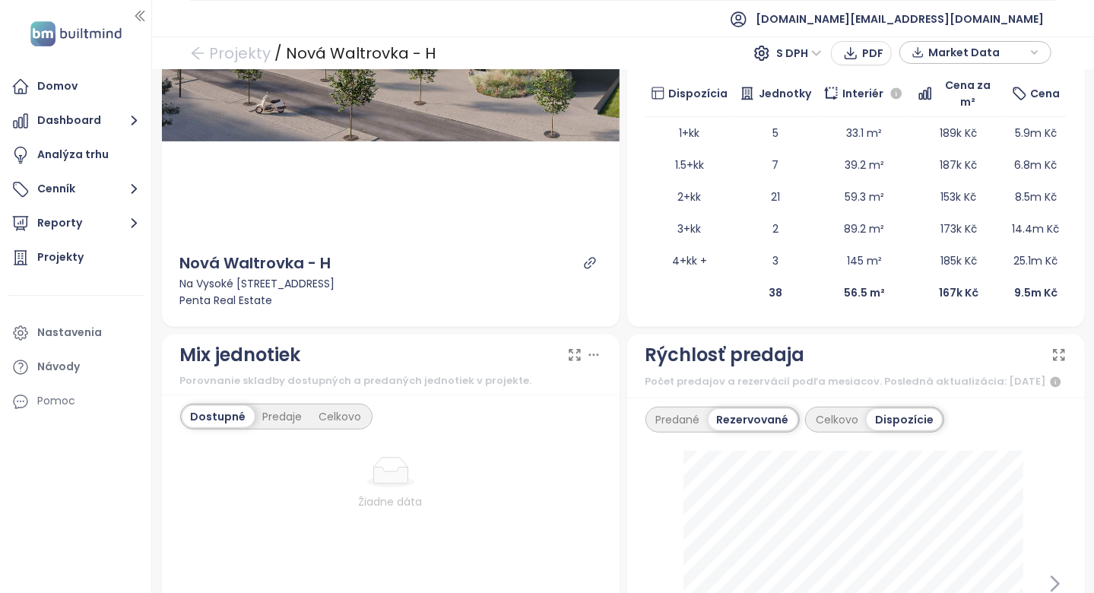
scroll to position [0, 0]
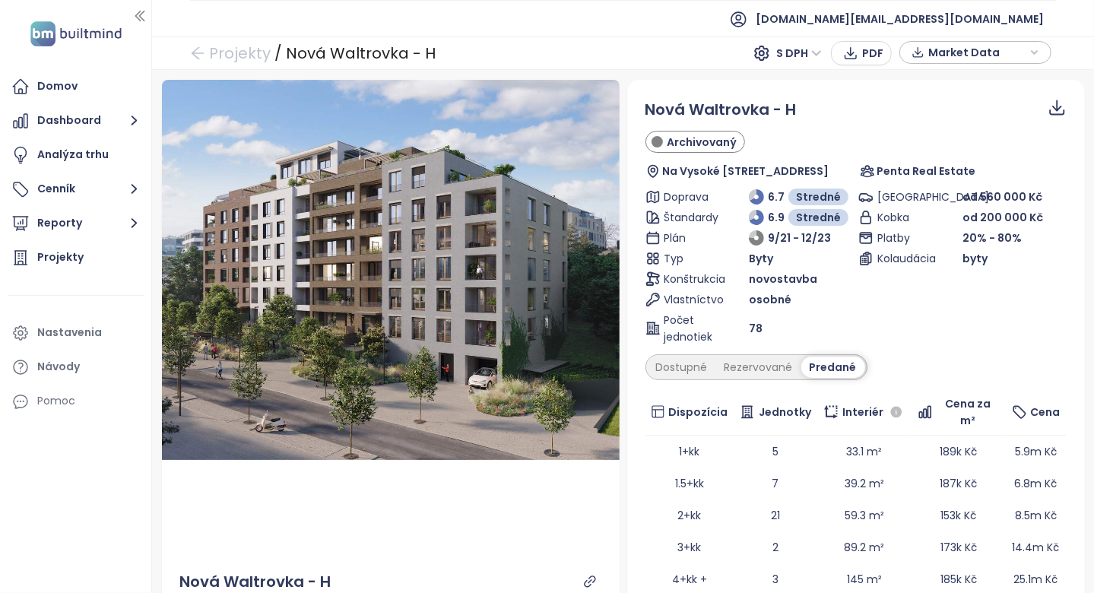
click at [702, 287] on div "Doprava 6.7 Stredné Štandardy 6.9 Stredné Plán 9/21 - 12/23 Typ Byty Konštrukci…" at bounding box center [749, 267] width 208 height 157
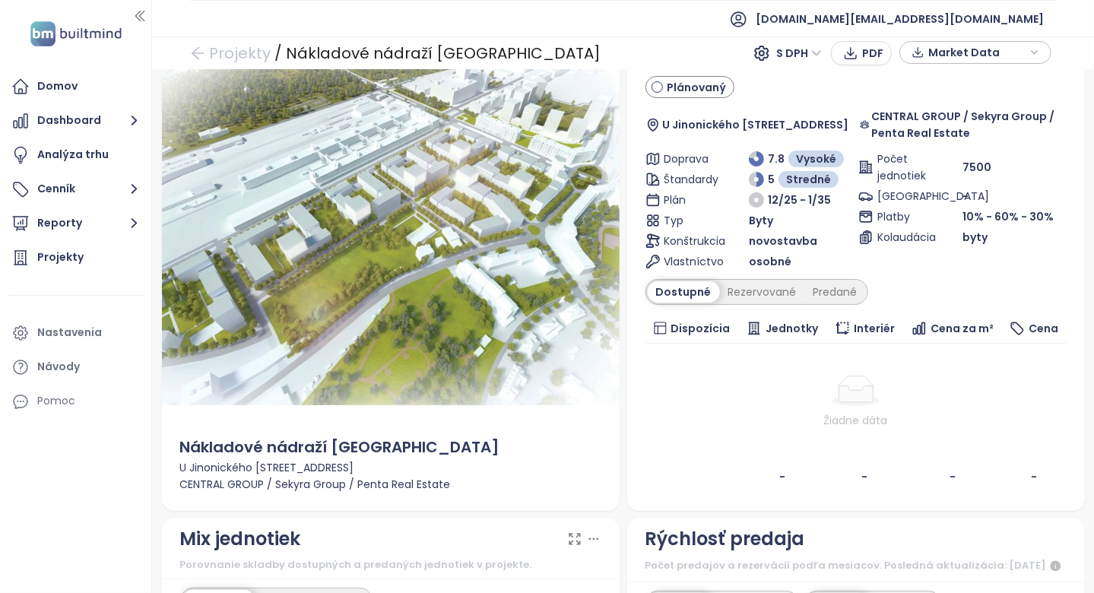
scroll to position [76, 0]
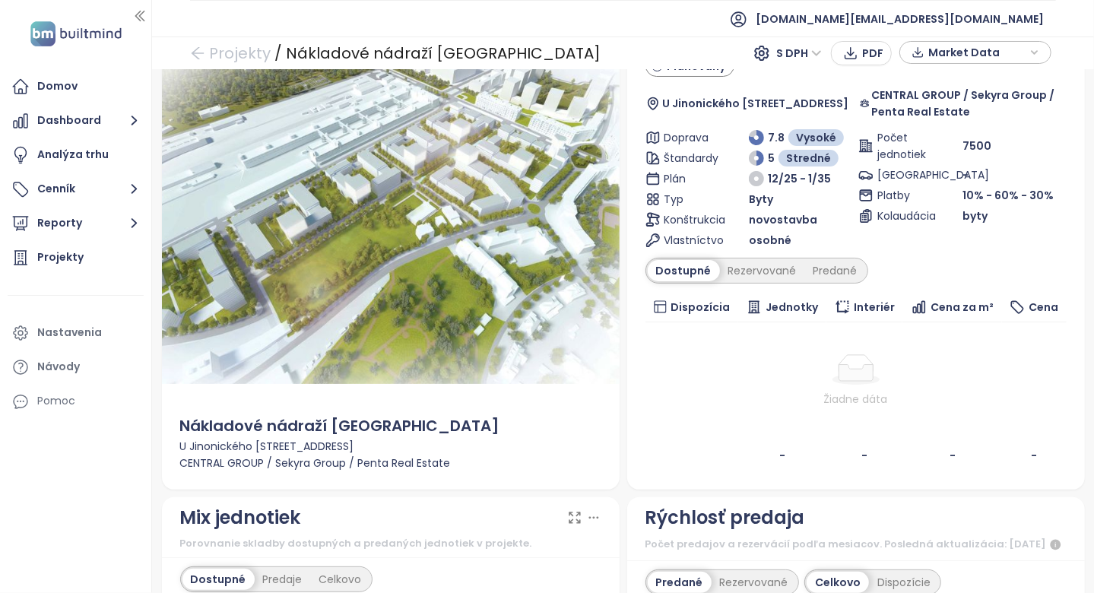
click at [747, 289] on div "Nákladové nádraží Žižkov Plánovaný U Jinonického rybníčka 1, 158 00 Praha 5, Cz…" at bounding box center [855, 246] width 421 height 449
click at [789, 246] on div "osobné" at bounding box center [801, 240] width 104 height 17
click at [787, 261] on div "Rezervované" at bounding box center [762, 270] width 85 height 21
click at [809, 266] on div "Predané" at bounding box center [835, 270] width 61 height 21
click at [693, 277] on div "Dostupné" at bounding box center [682, 270] width 68 height 21
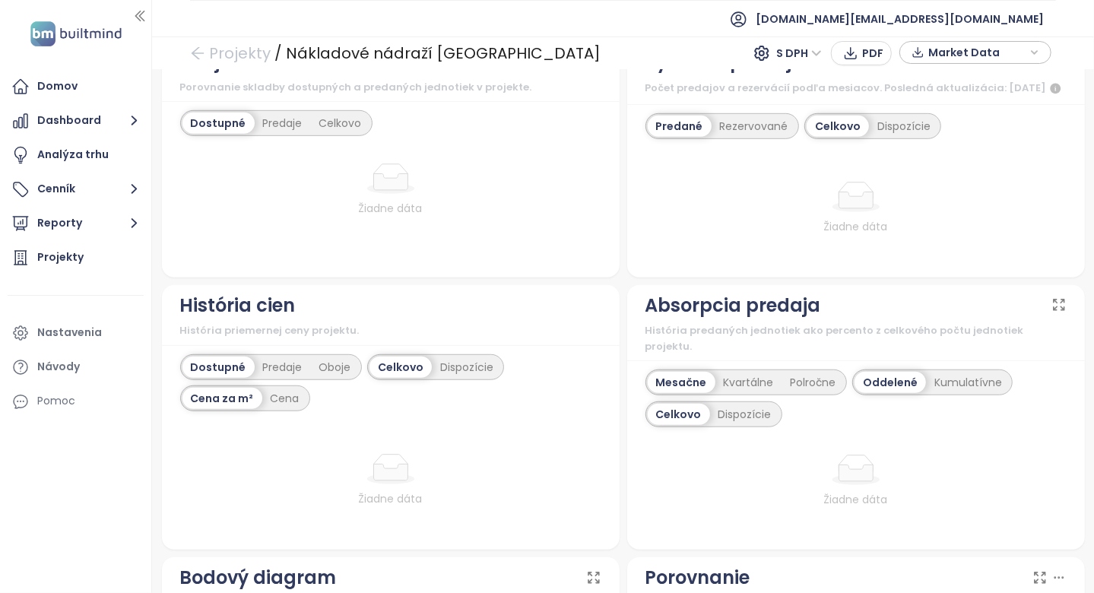
scroll to position [988, 0]
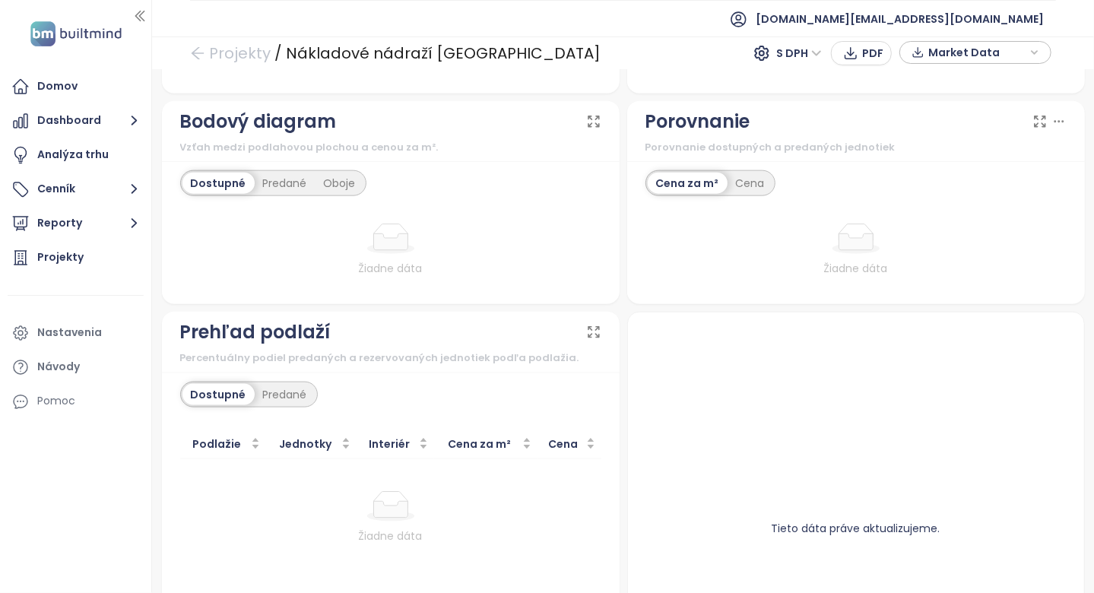
click at [726, 286] on div "Žiadne dáta" at bounding box center [855, 249] width 421 height 71
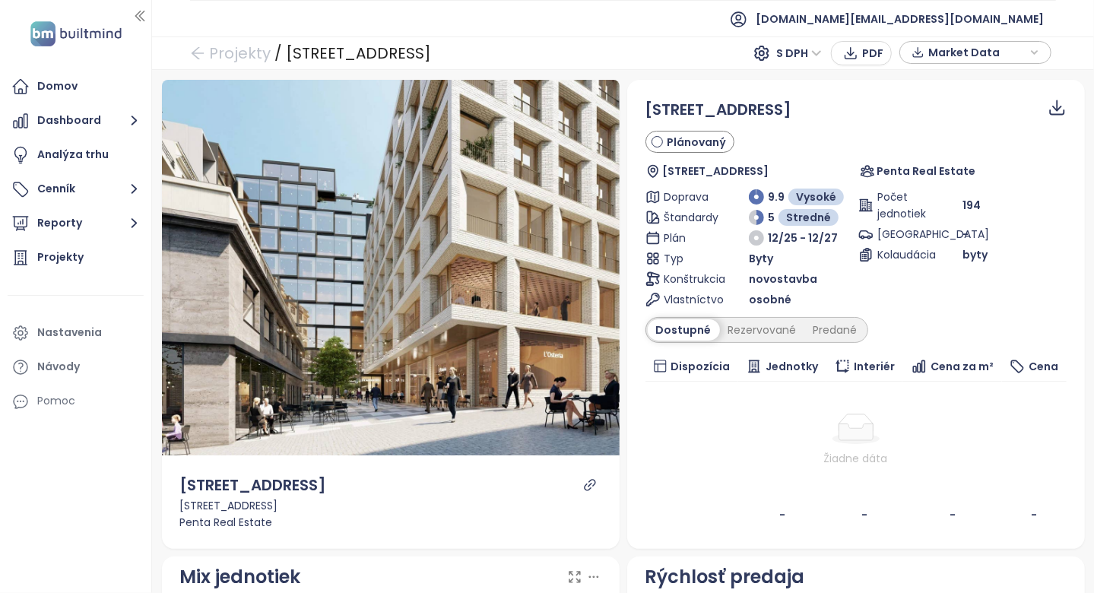
click at [806, 358] on span "Jednotky" at bounding box center [791, 366] width 52 height 17
click at [812, 339] on div "Dostupné Rezervované Predané" at bounding box center [756, 330] width 223 height 26
click at [814, 325] on div "Predané" at bounding box center [835, 329] width 61 height 21
click at [773, 400] on td "Žiadne dáta" at bounding box center [855, 440] width 421 height 117
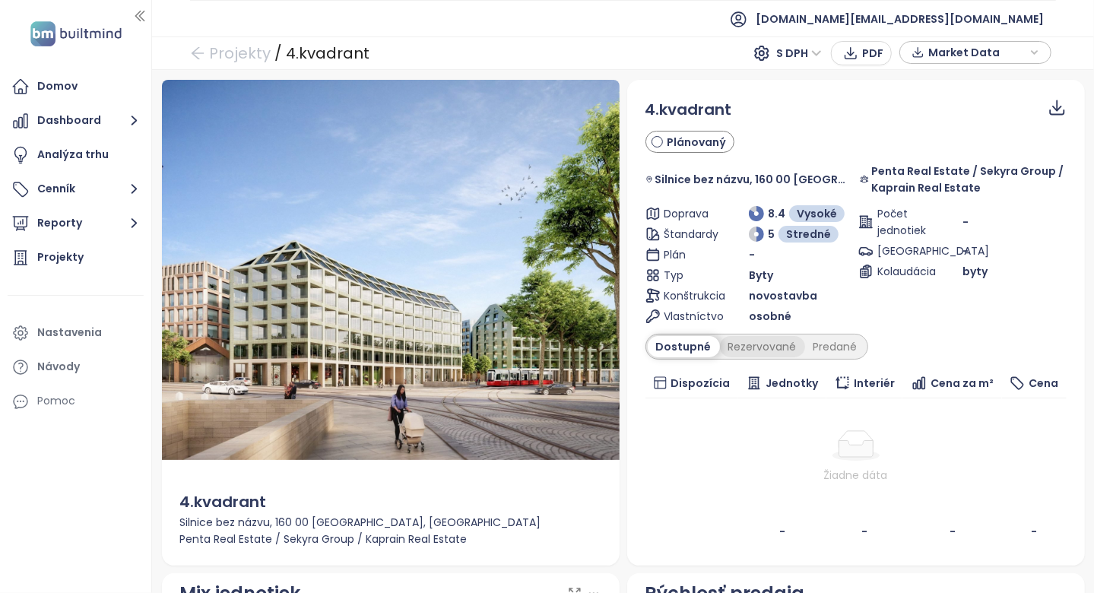
click at [762, 354] on div "Rezervované" at bounding box center [762, 346] width 85 height 21
click at [832, 352] on div "Predané" at bounding box center [835, 346] width 61 height 21
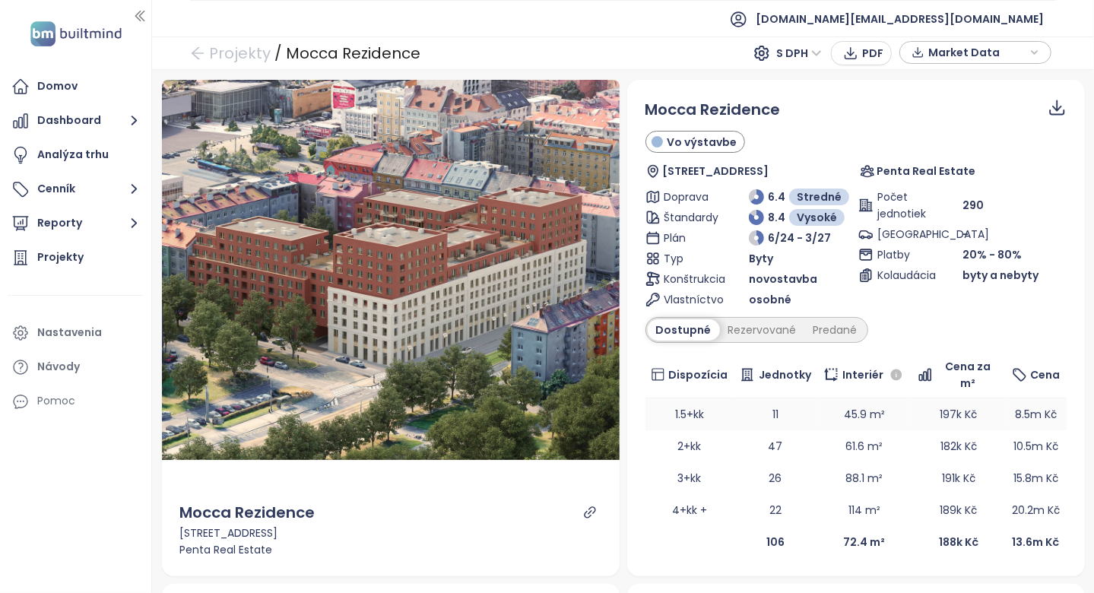
scroll to position [76, 0]
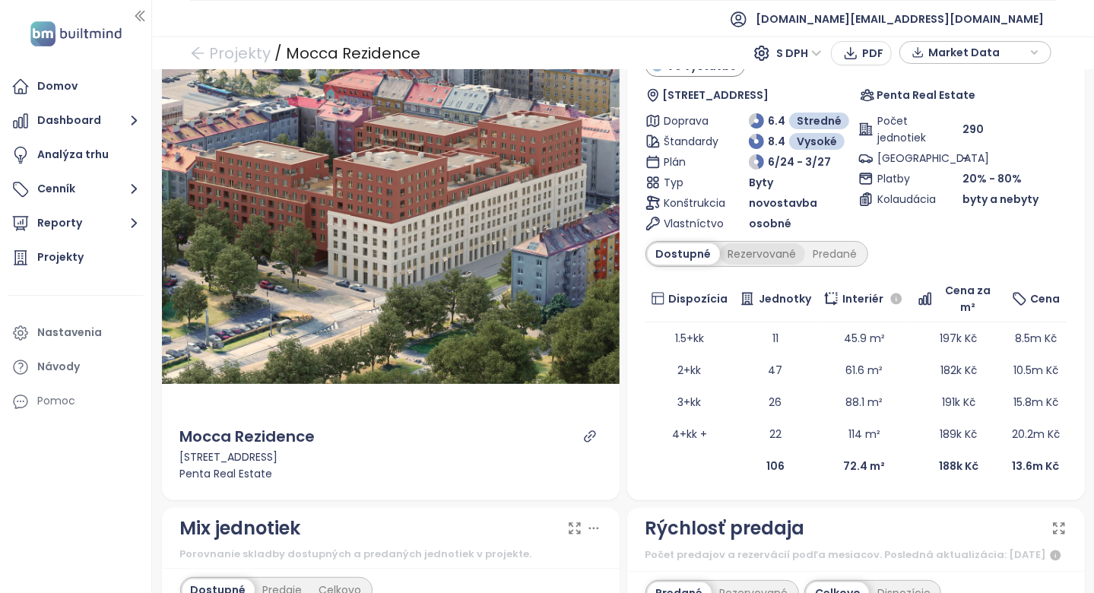
click at [744, 255] on div "Rezervované" at bounding box center [762, 253] width 85 height 21
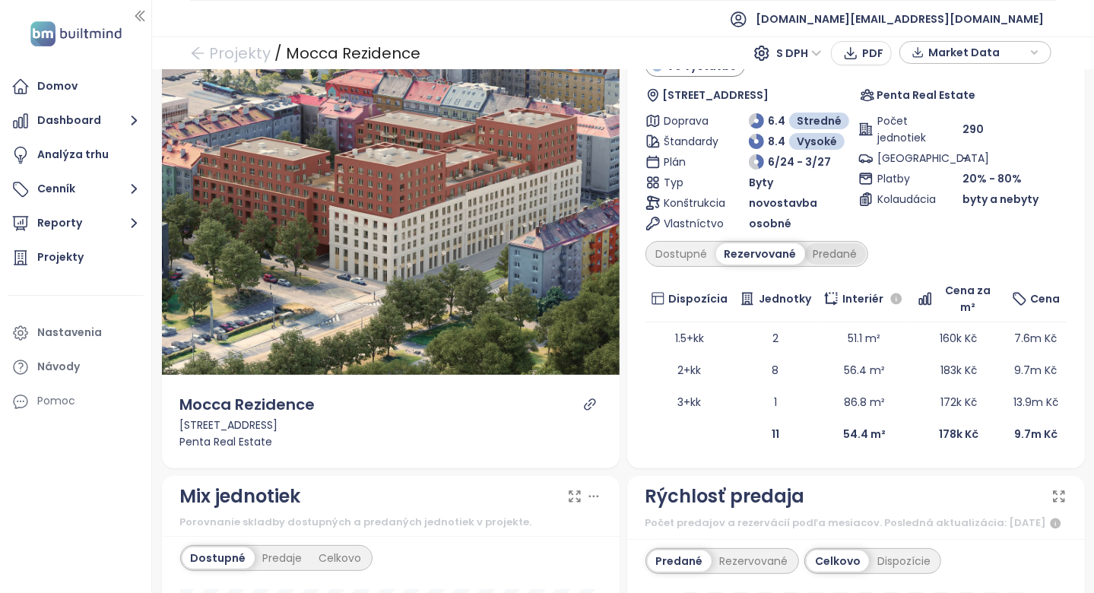
click at [817, 253] on div "Predané" at bounding box center [835, 253] width 61 height 21
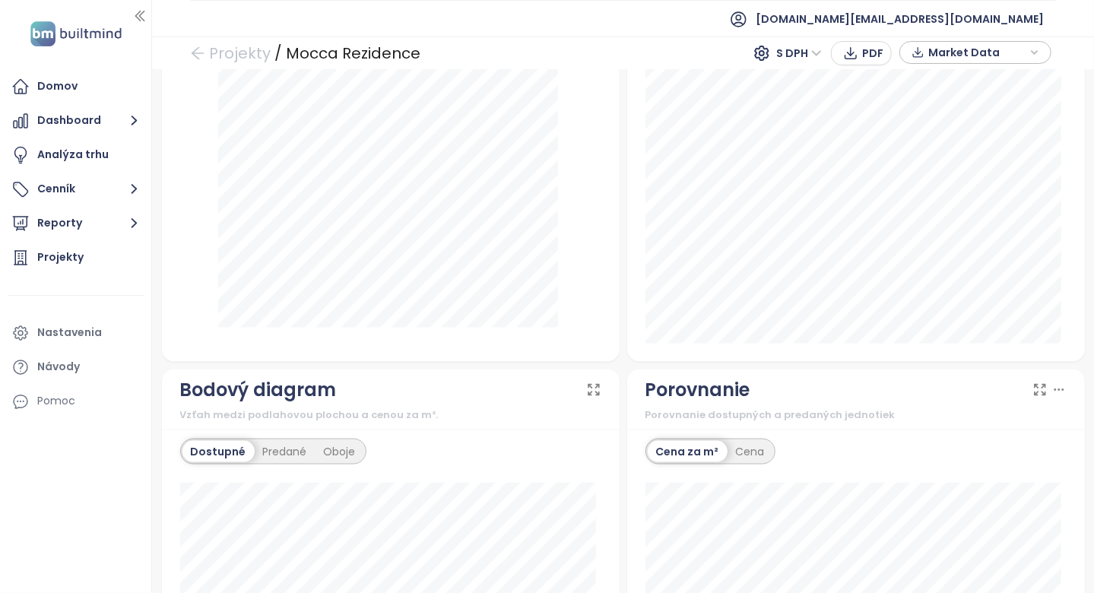
scroll to position [988, 0]
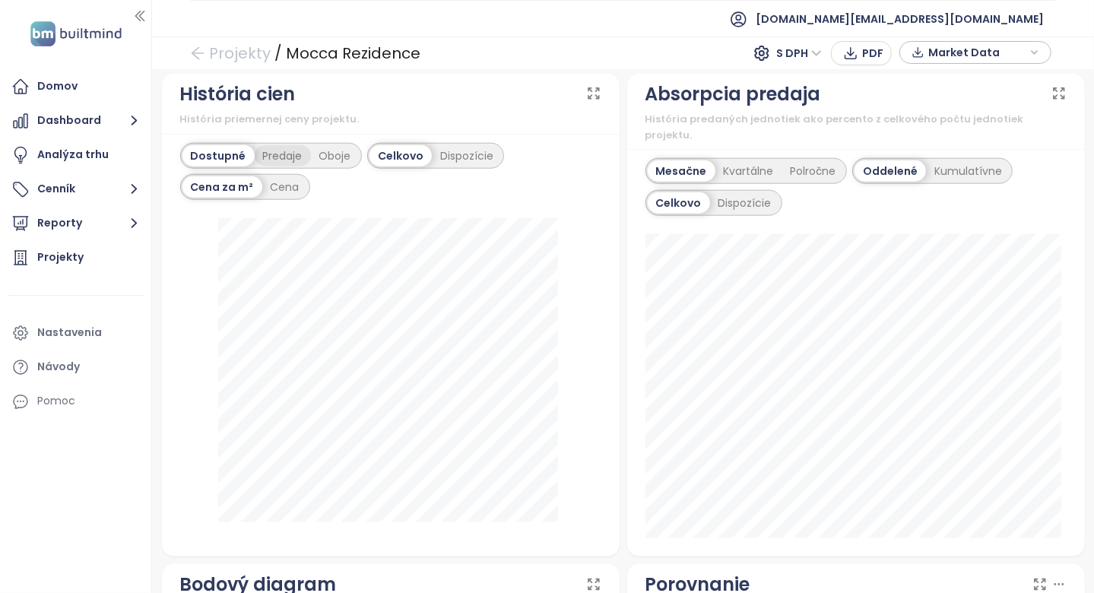
click at [284, 159] on div "Predaje" at bounding box center [283, 155] width 56 height 21
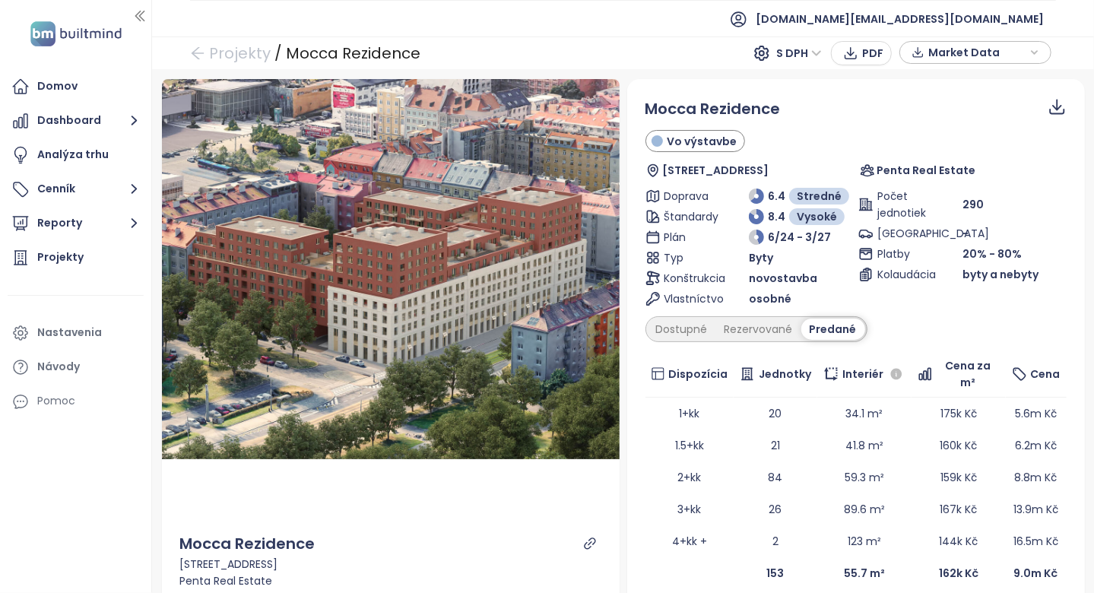
scroll to position [0, 0]
click at [656, 327] on div "Dostupné" at bounding box center [682, 329] width 68 height 21
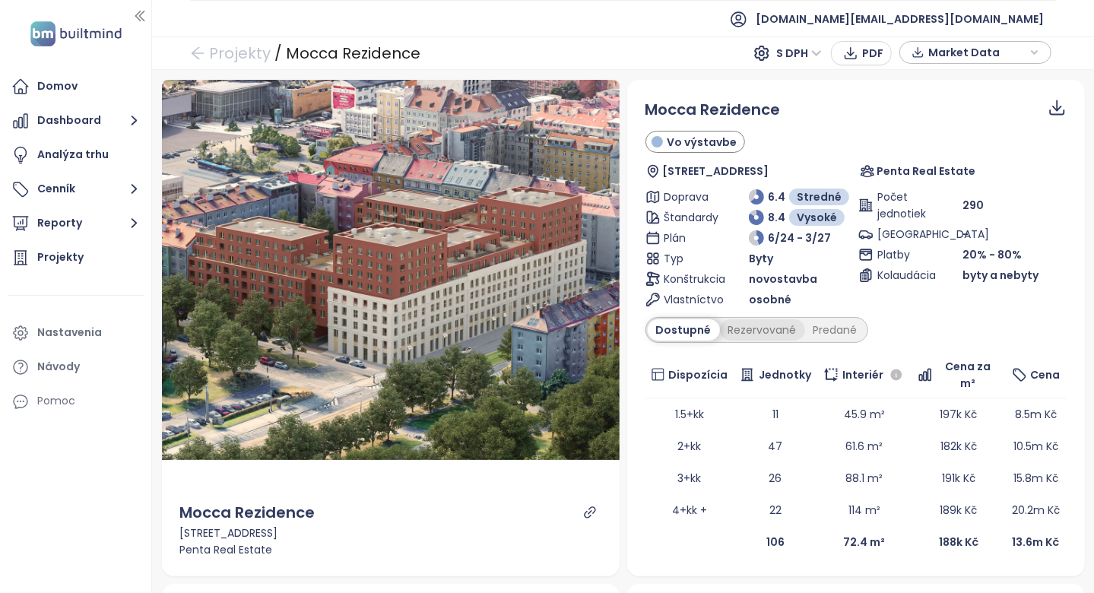
click at [739, 326] on div "Rezervované" at bounding box center [762, 329] width 85 height 21
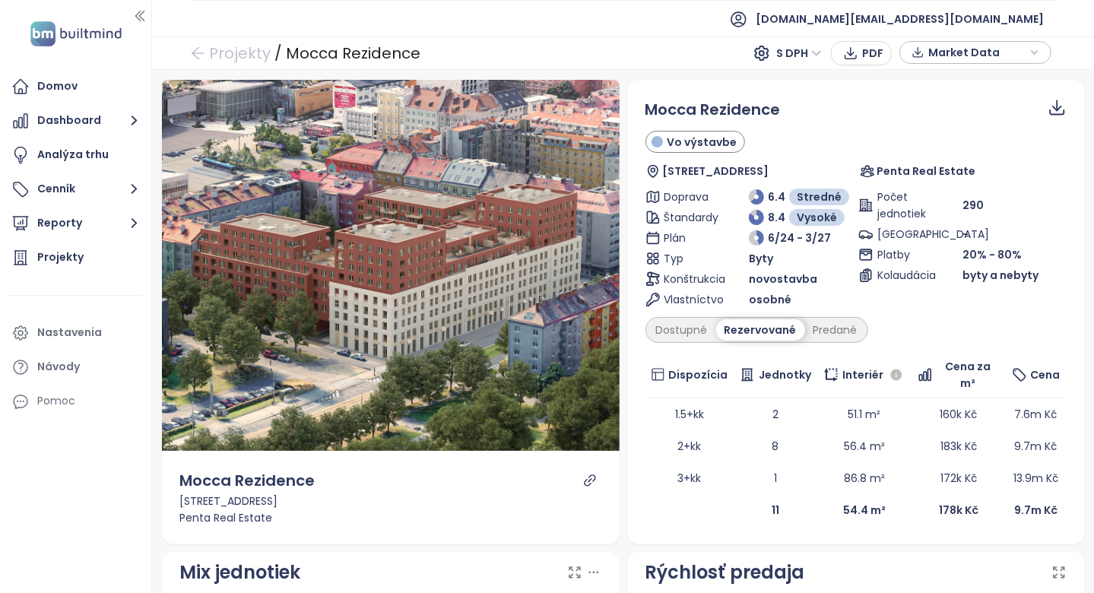
click at [822, 315] on div "Mocca Rezidence Vo výstavbe Sokolovská 282, 190 00 Praha 9, Czechia Penta Real …" at bounding box center [855, 312] width 421 height 428
click at [819, 322] on div "Predané" at bounding box center [835, 329] width 61 height 21
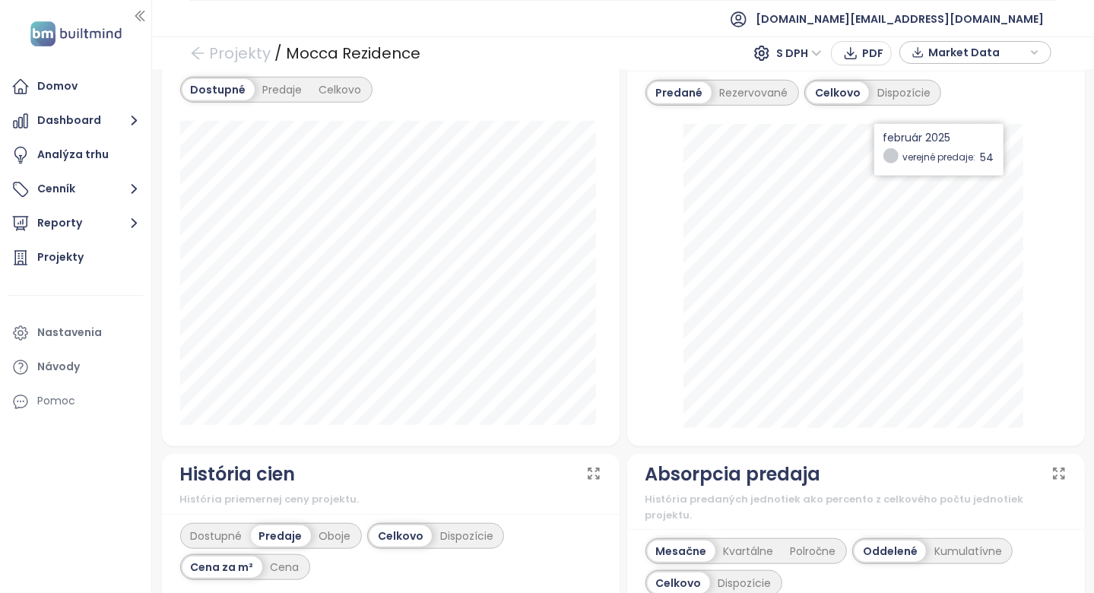
scroll to position [532, 0]
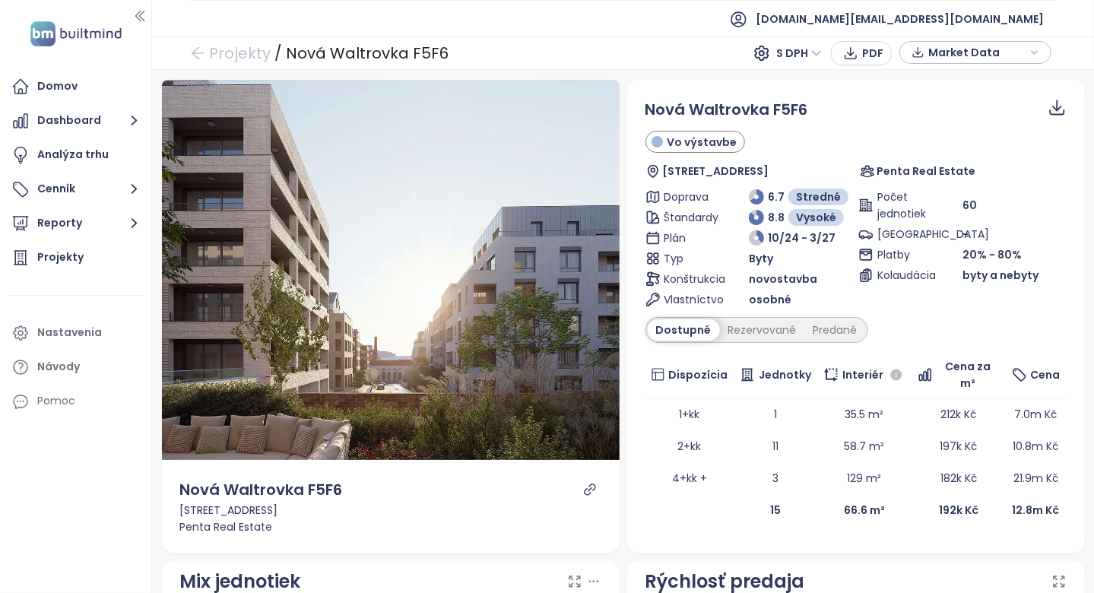
click at [741, 342] on div "Nová Waltrovka F5F6 Vo výstavbe Radlická 36/160, 150 00 Praha 5-Radlice, Czechi…" at bounding box center [855, 312] width 421 height 428
click at [765, 328] on div "Rezervované" at bounding box center [762, 329] width 85 height 21
click at [820, 325] on div "Predané" at bounding box center [835, 329] width 61 height 21
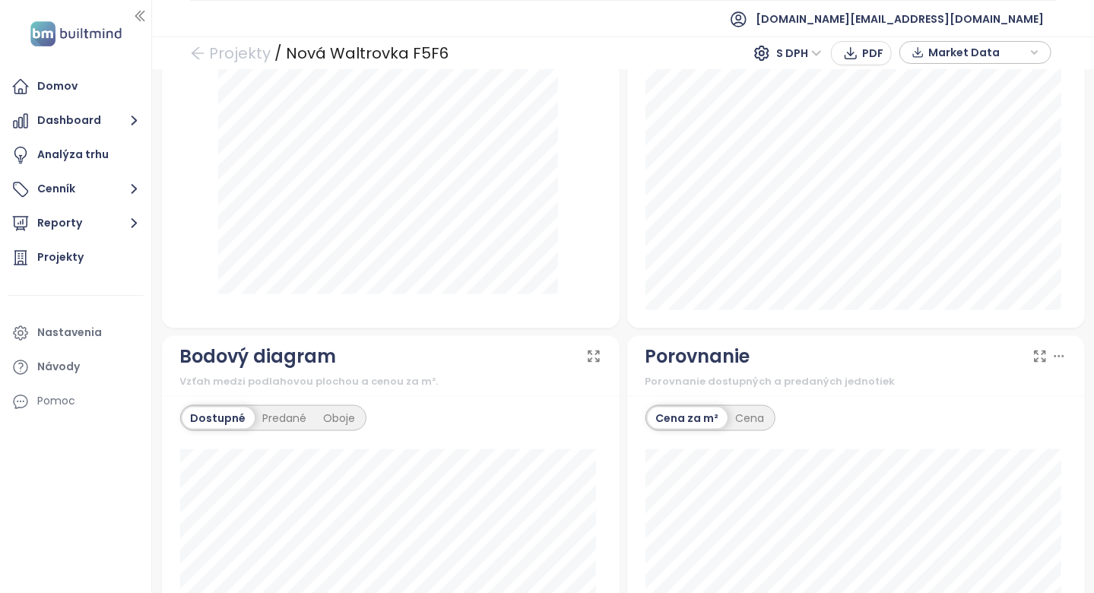
scroll to position [988, 0]
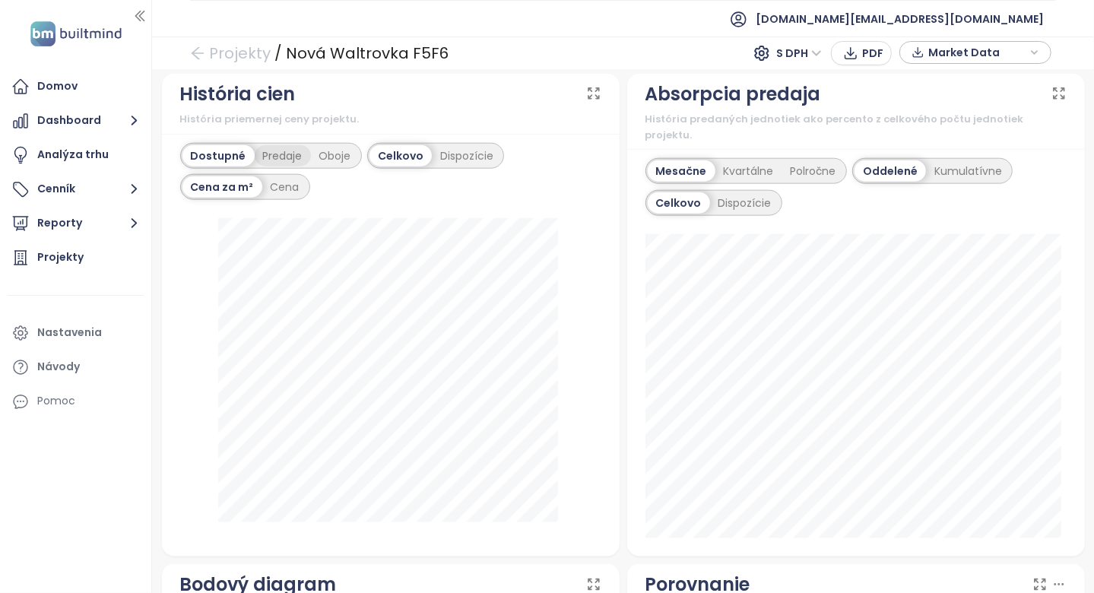
click at [305, 151] on div "Predaje" at bounding box center [283, 155] width 56 height 21
click at [330, 148] on div "Oboje" at bounding box center [335, 155] width 49 height 21
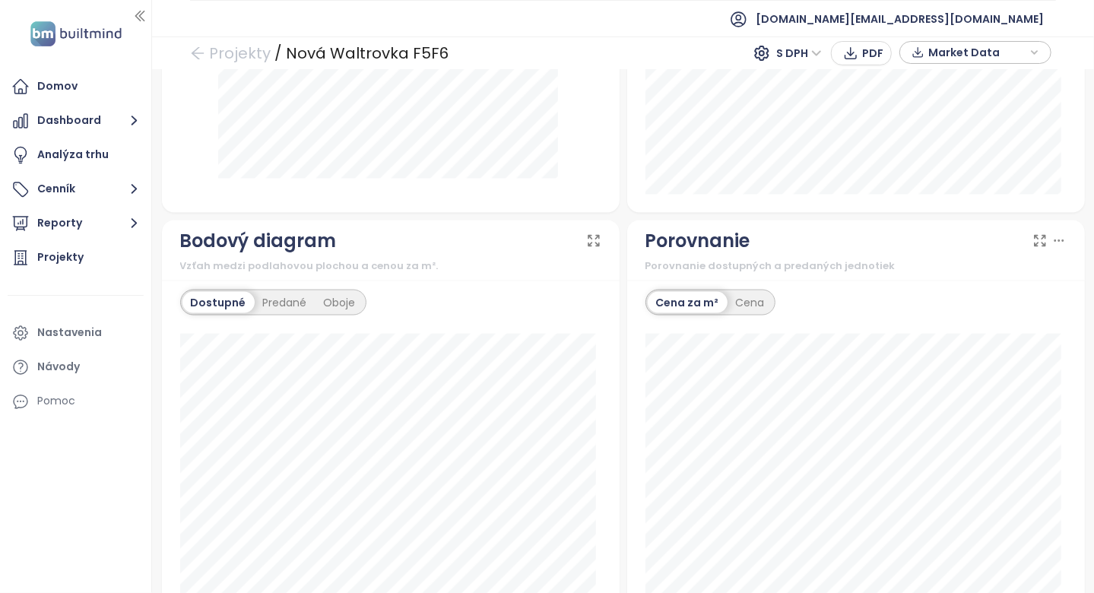
scroll to position [1814, 0]
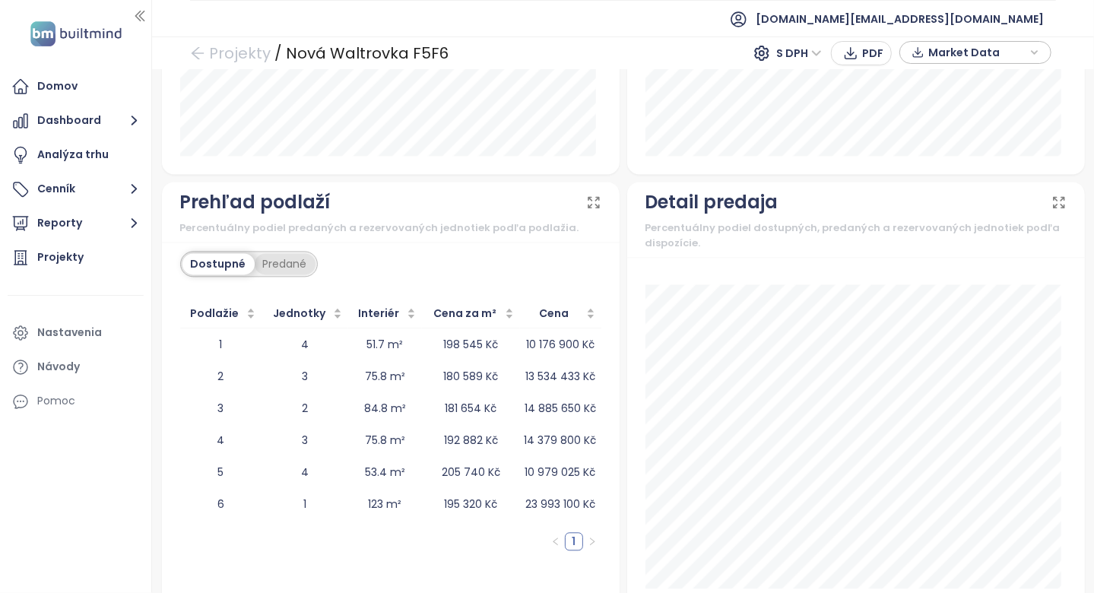
click at [274, 253] on div "Predané" at bounding box center [285, 263] width 61 height 21
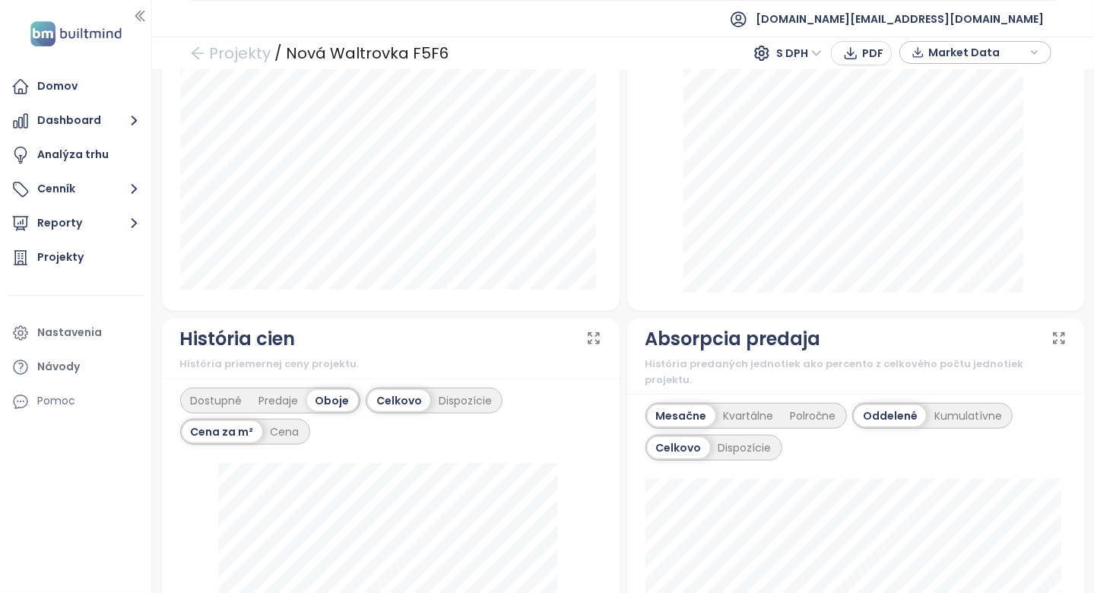
scroll to position [608, 0]
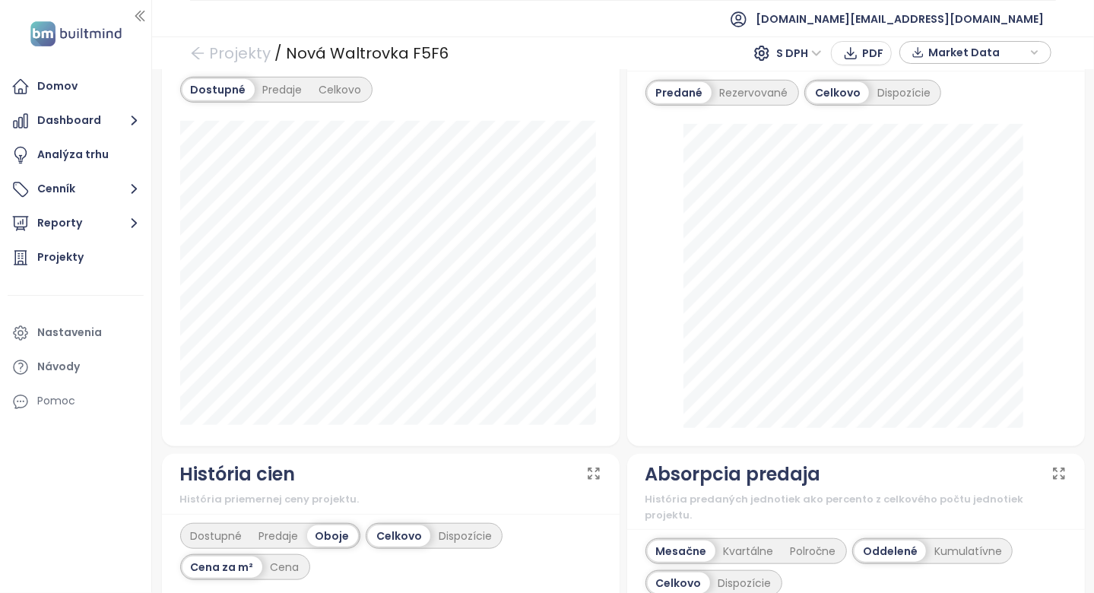
click at [489, 460] on div "História cien" at bounding box center [390, 474] width 421 height 29
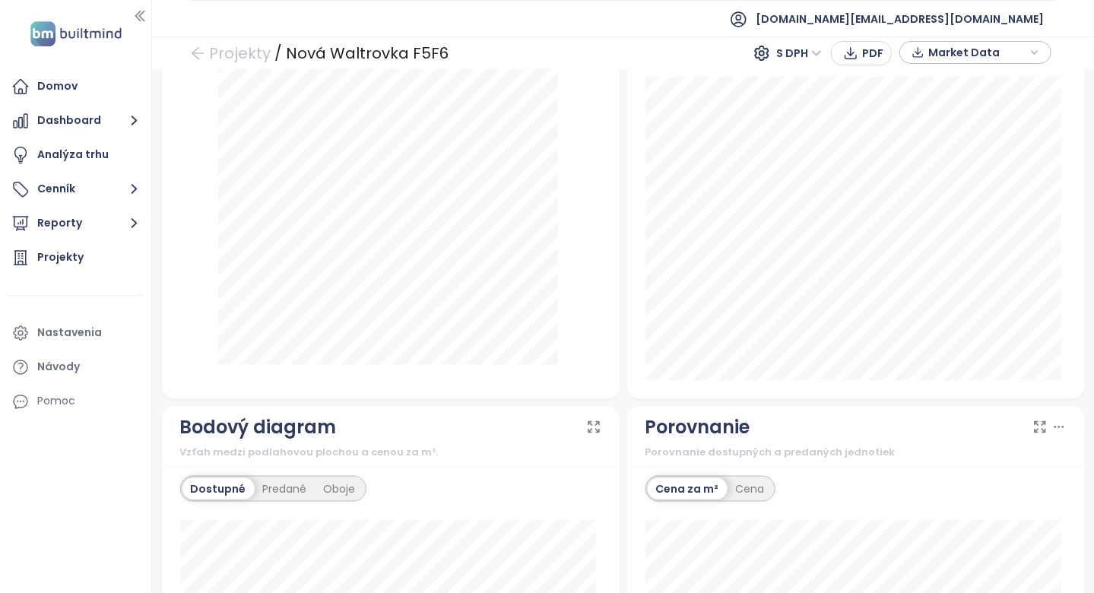
scroll to position [912, 0]
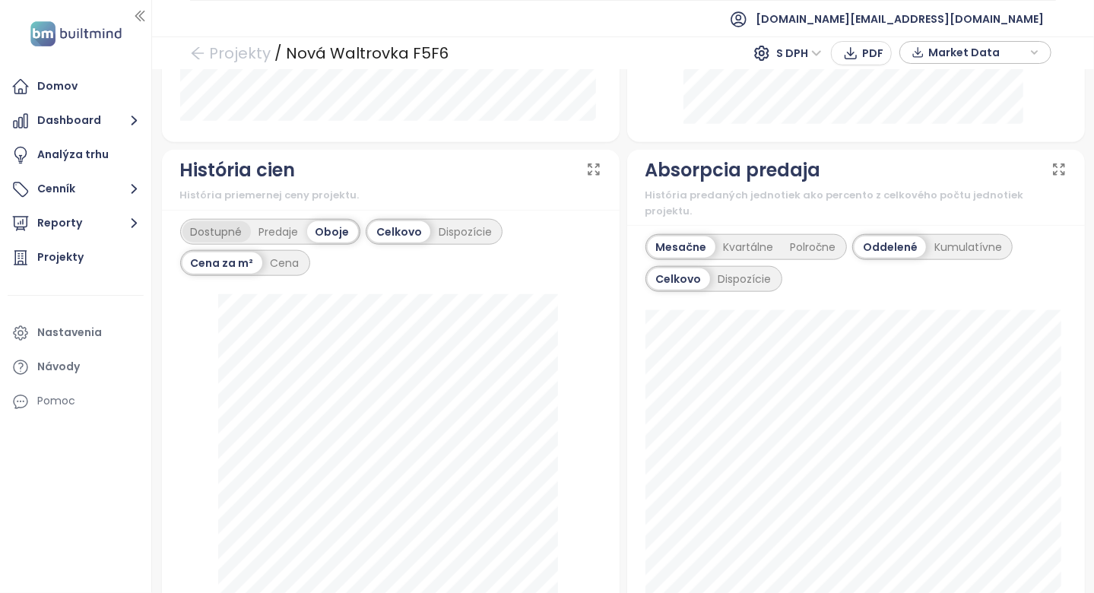
click at [249, 221] on div "Dostupné" at bounding box center [216, 231] width 68 height 21
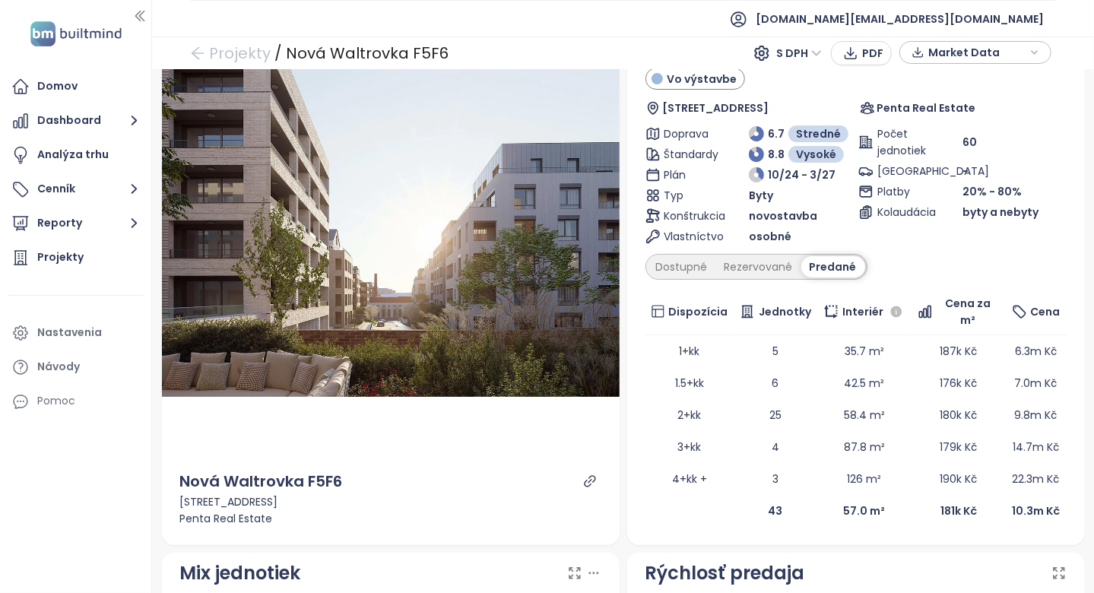
scroll to position [0, 0]
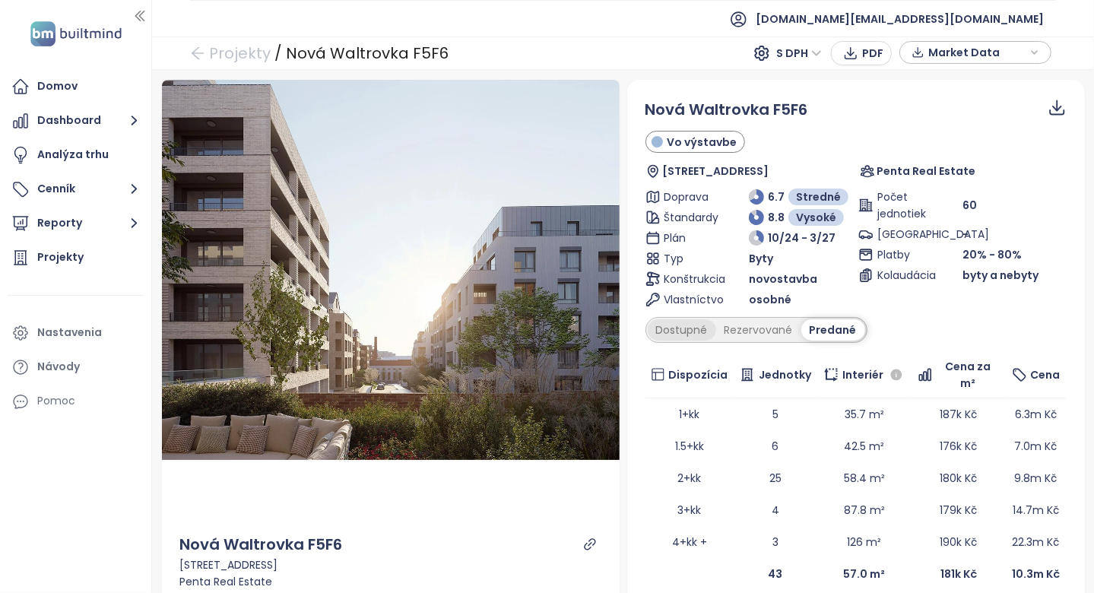
click at [679, 328] on div "Dostupné" at bounding box center [682, 329] width 68 height 21
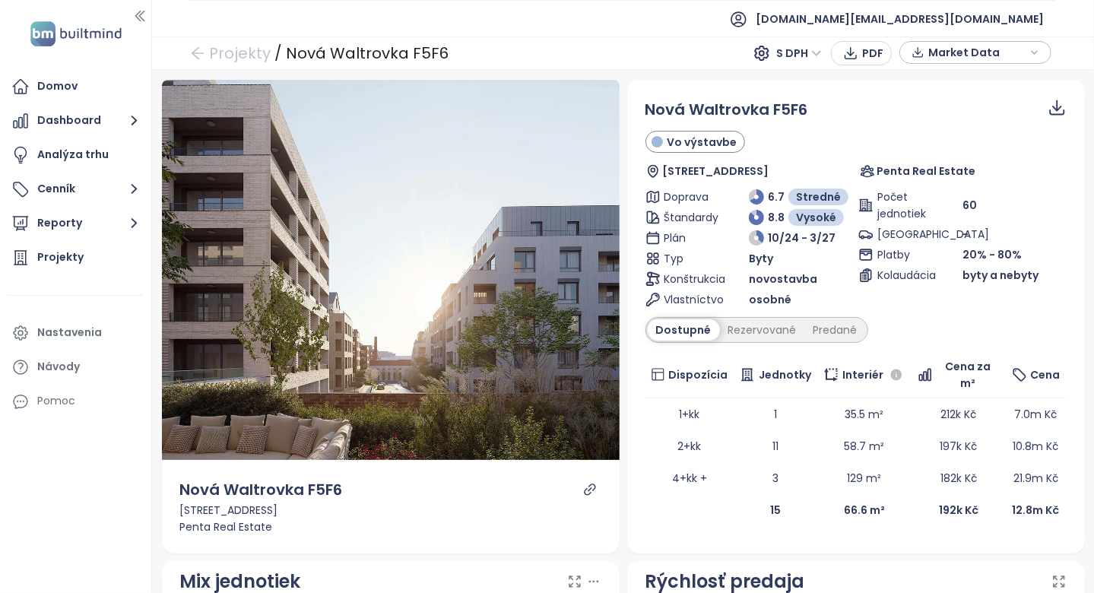
click at [669, 352] on th "Dispozícia" at bounding box center [689, 375] width 89 height 46
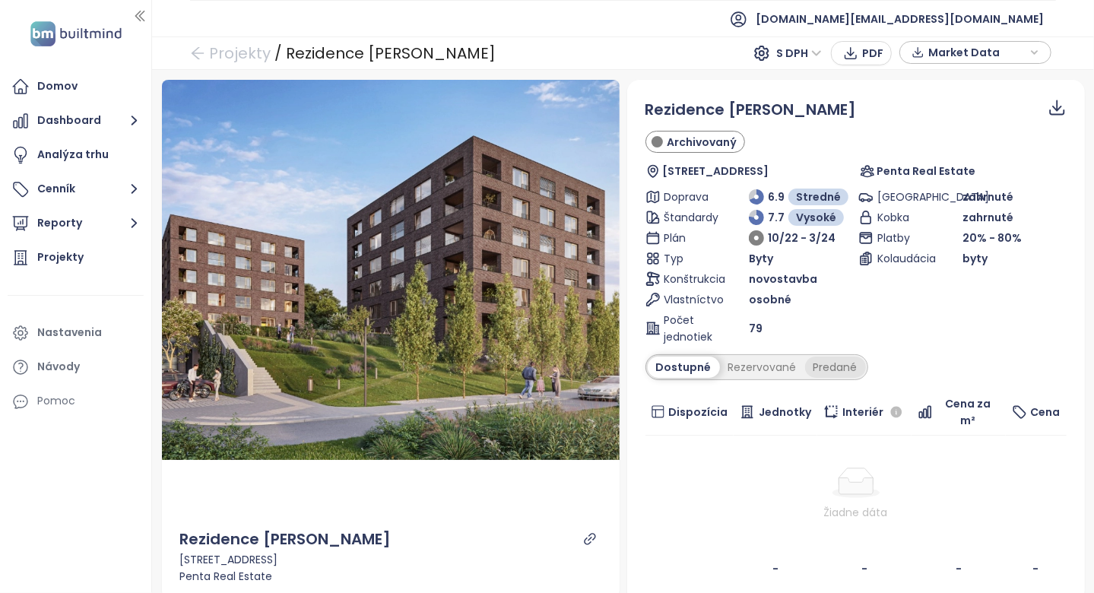
click at [819, 372] on div "Predané" at bounding box center [835, 366] width 61 height 21
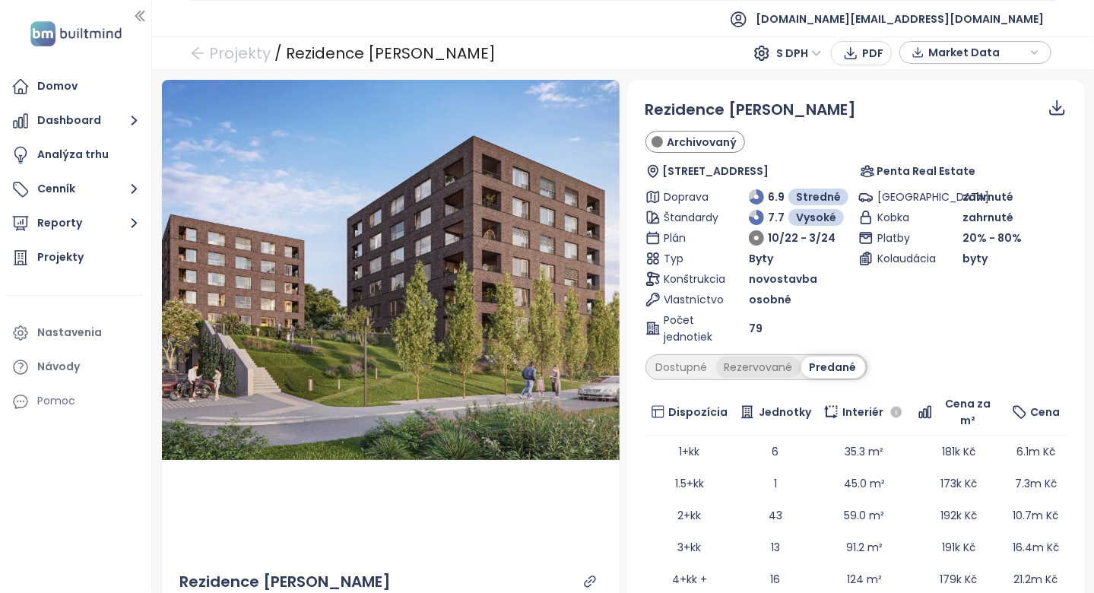
click at [756, 361] on div "Rezervované" at bounding box center [758, 366] width 85 height 21
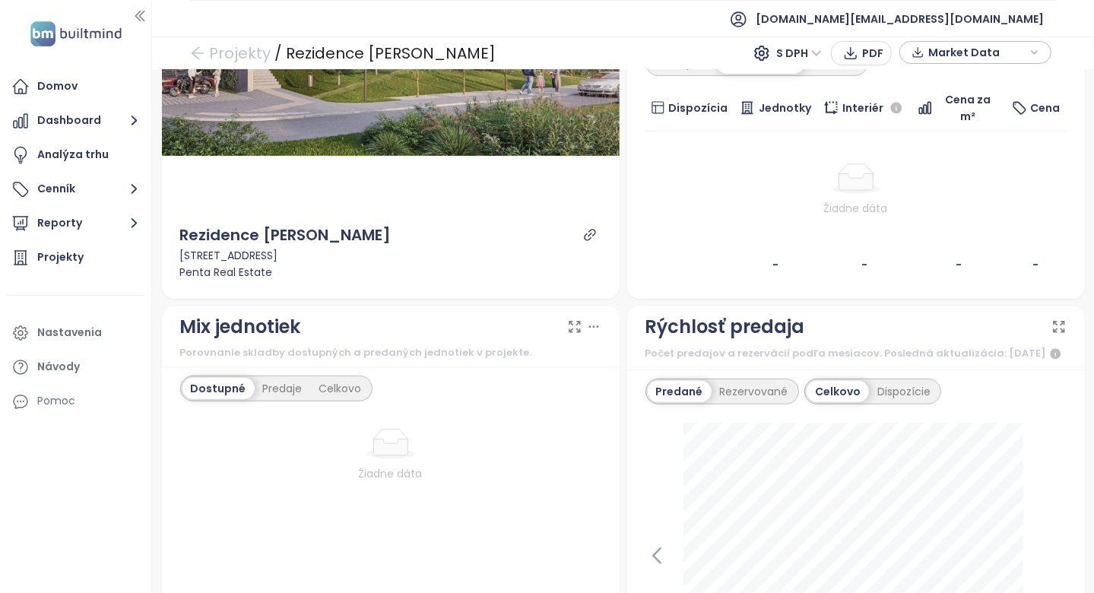
scroll to position [532, 0]
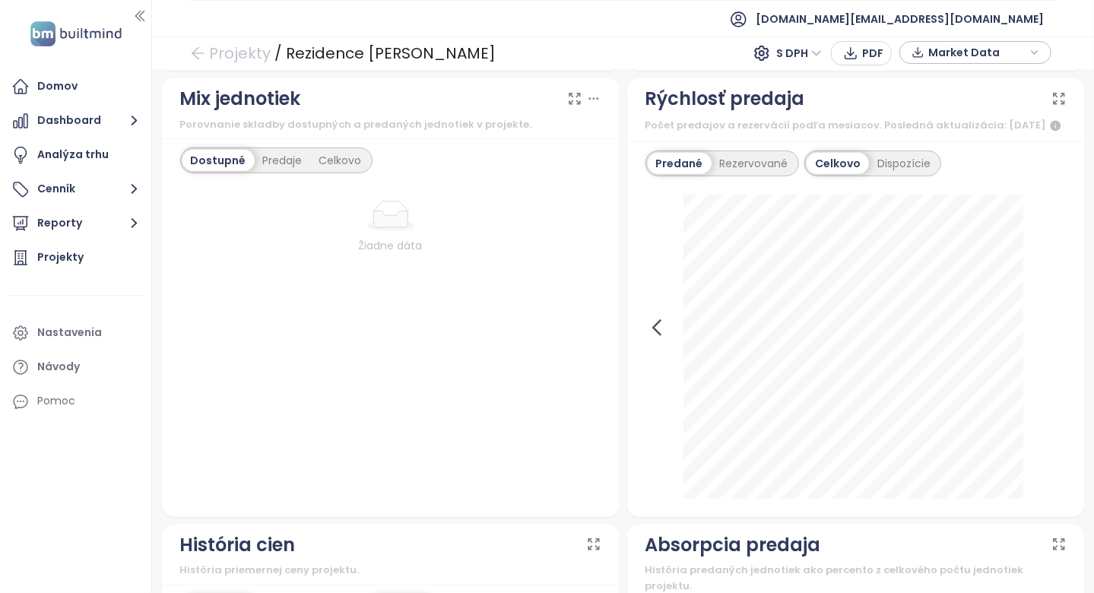
click at [651, 324] on icon at bounding box center [656, 327] width 23 height 23
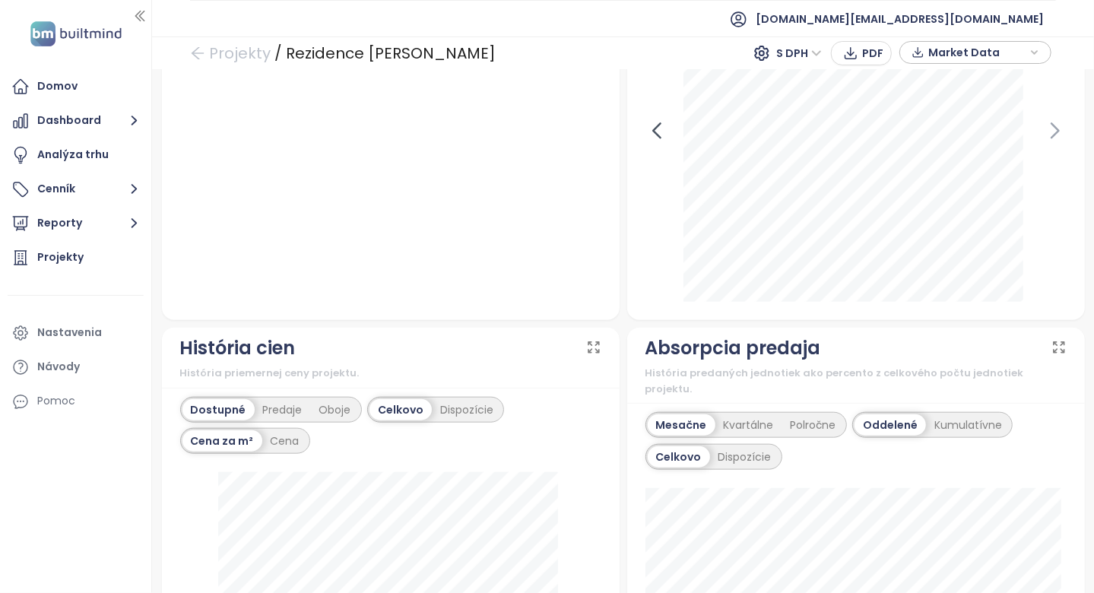
scroll to position [988, 0]
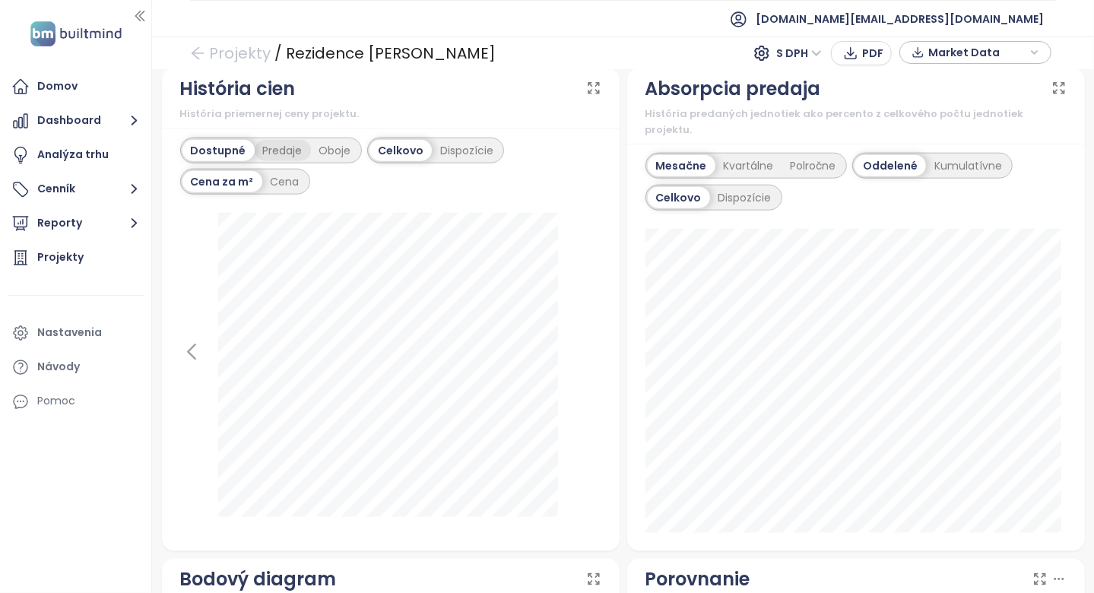
click at [290, 149] on div "Predaje" at bounding box center [283, 150] width 56 height 21
click at [331, 144] on div "Oboje" at bounding box center [335, 150] width 49 height 21
click at [449, 140] on div "Dispozície" at bounding box center [465, 150] width 70 height 21
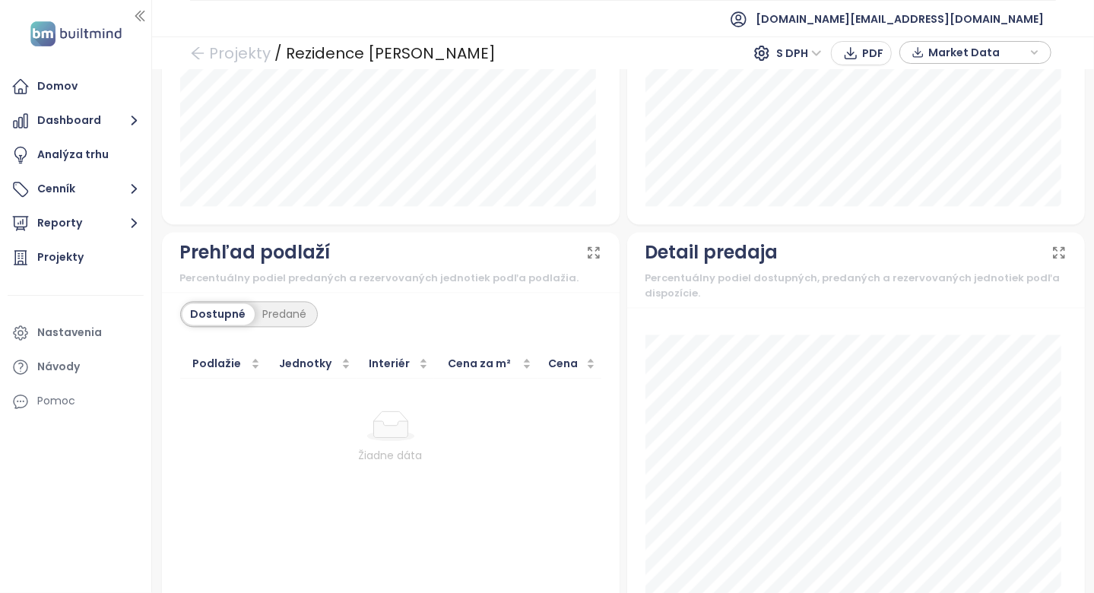
scroll to position [1809, 0]
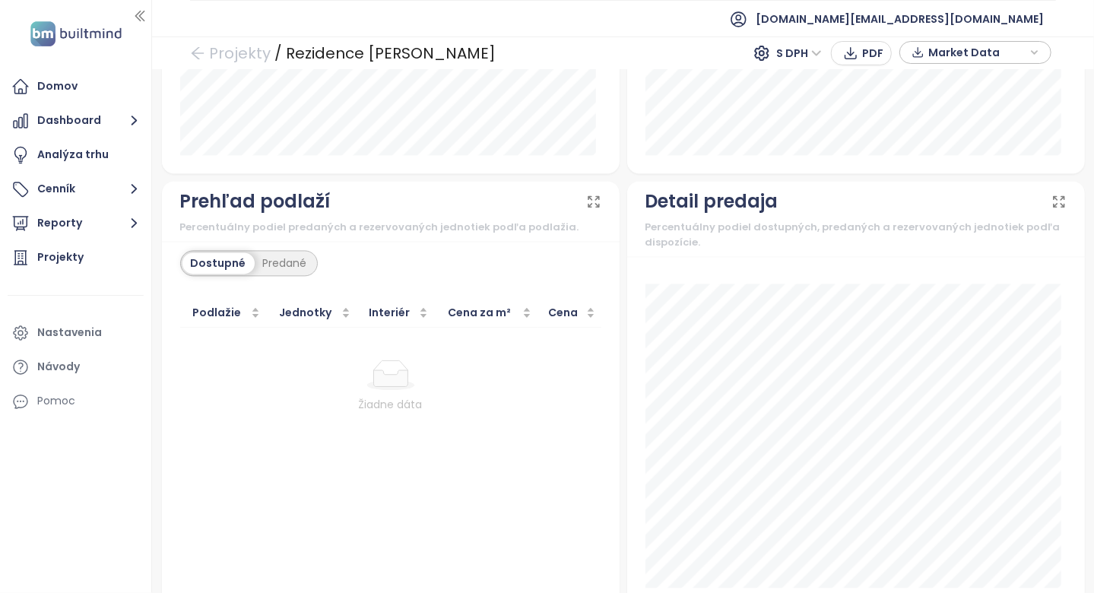
click at [614, 338] on div "Prehľad podlaží Percentuálny podiel predaných a rezervovaných jednotiek podľa p…" at bounding box center [390, 394] width 465 height 426
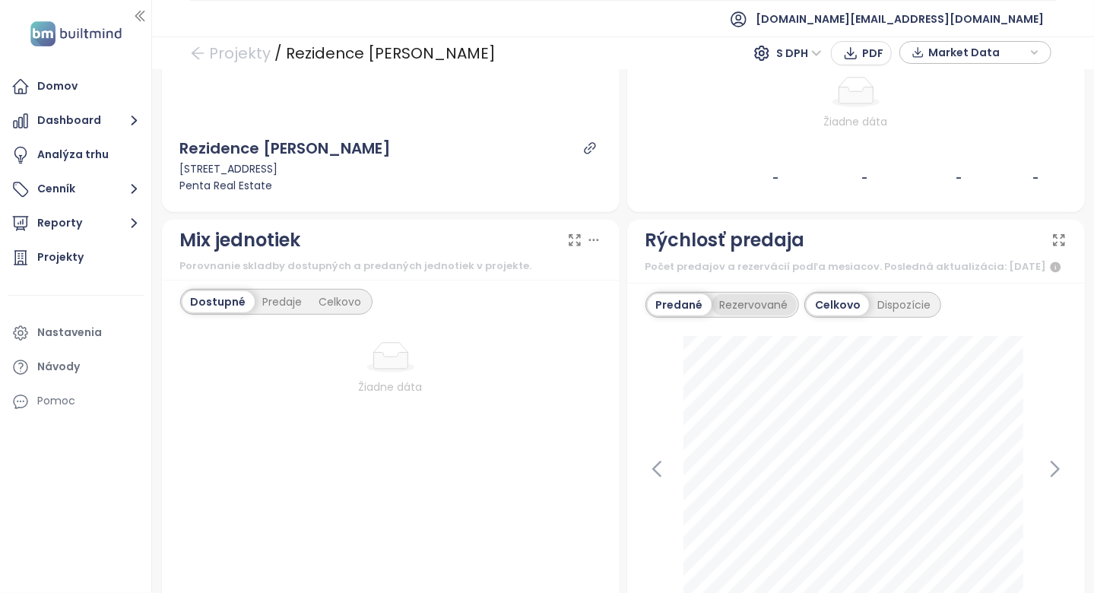
scroll to position [441, 0]
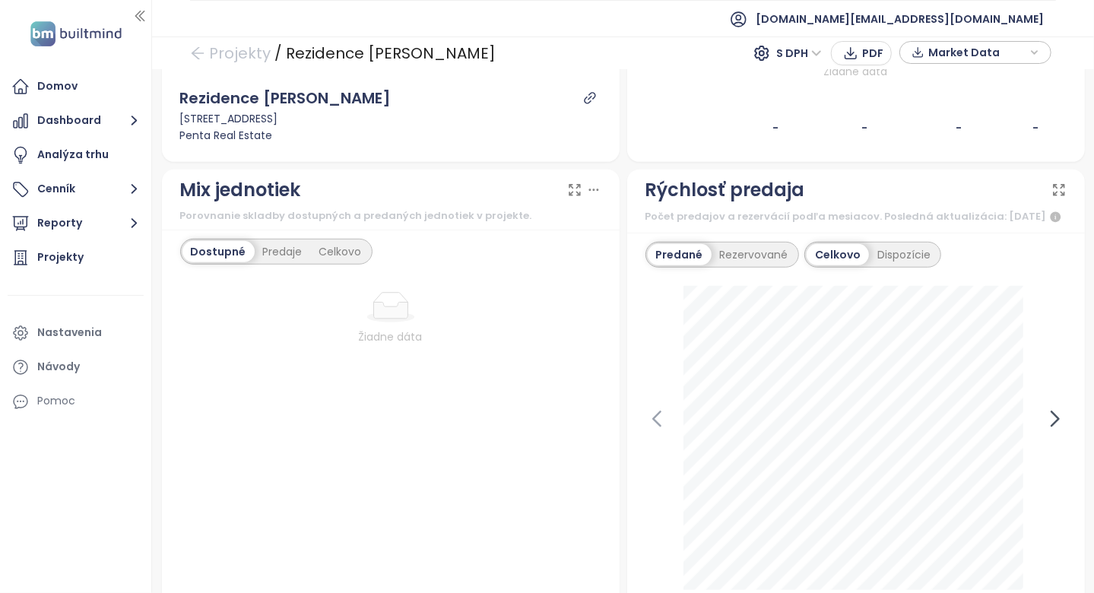
click at [1048, 407] on icon at bounding box center [1055, 418] width 23 height 23
click at [735, 252] on div "Rezervované" at bounding box center [753, 254] width 85 height 21
click at [889, 250] on div "Dispozície" at bounding box center [905, 254] width 70 height 21
click at [826, 255] on div "Celkovo" at bounding box center [836, 254] width 59 height 21
click at [730, 254] on div "Rezervované" at bounding box center [752, 254] width 89 height 21
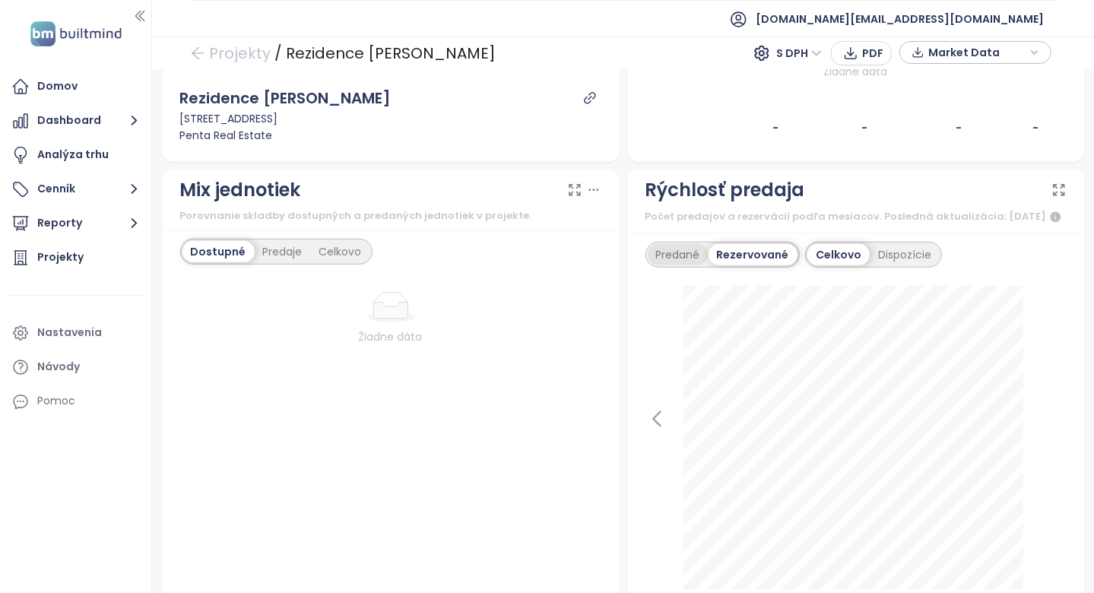
click at [692, 249] on div "Predané" at bounding box center [678, 254] width 61 height 21
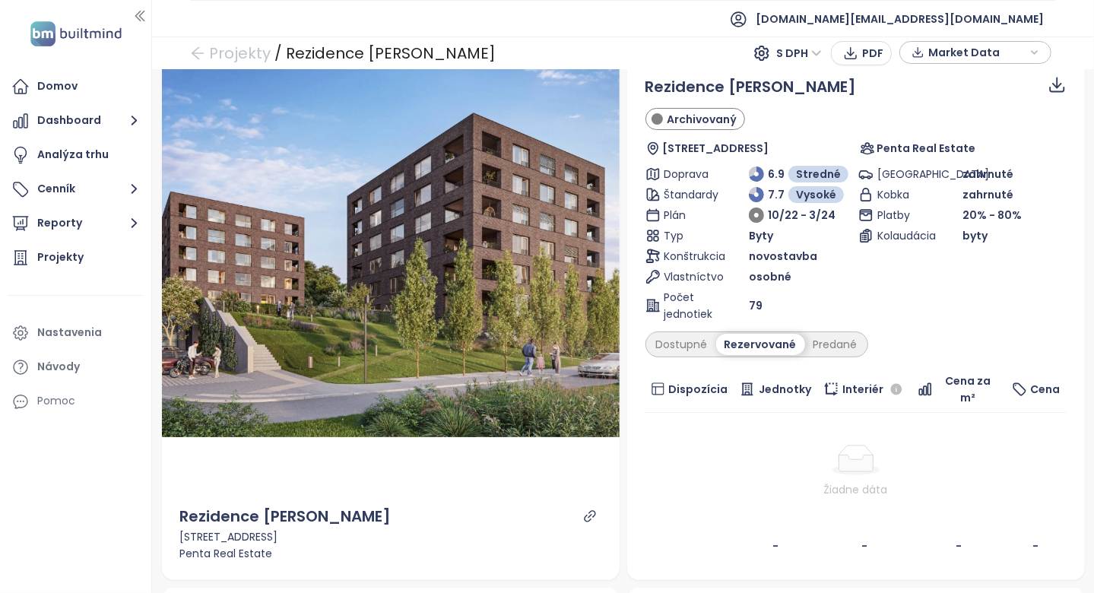
scroll to position [0, 0]
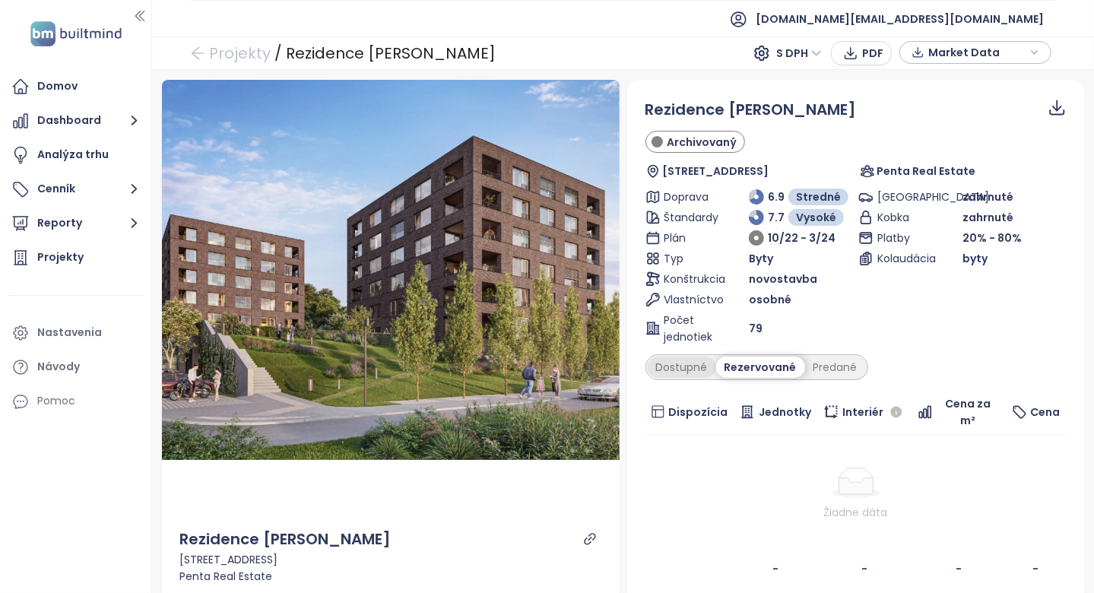
click at [689, 365] on div "Dostupné" at bounding box center [682, 366] width 68 height 21
click at [840, 356] on div "Predané" at bounding box center [835, 366] width 61 height 21
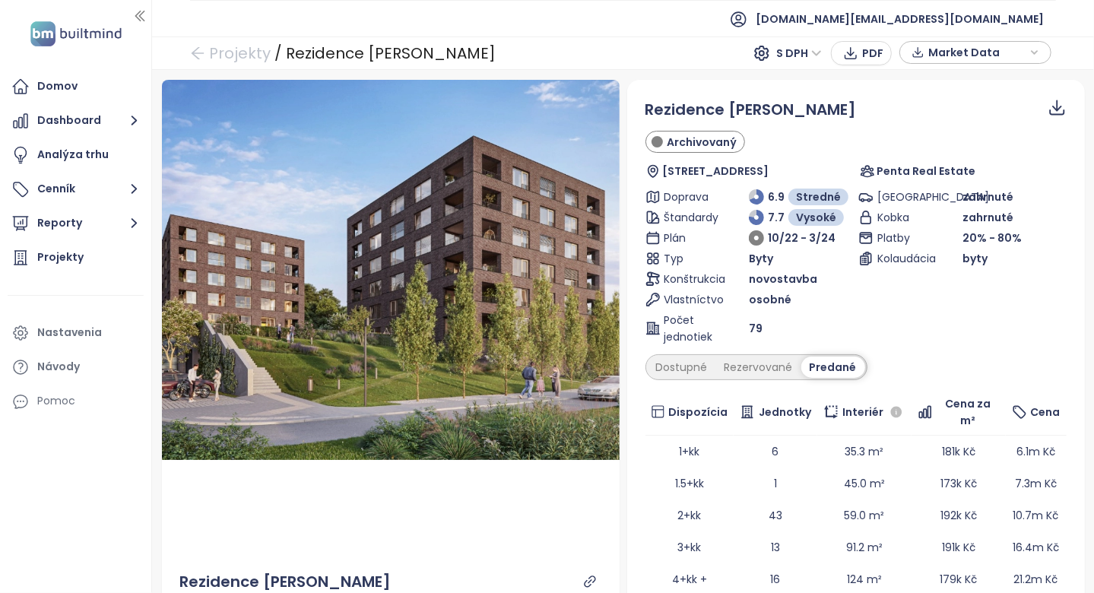
click at [822, 362] on div "Predané" at bounding box center [833, 366] width 64 height 21
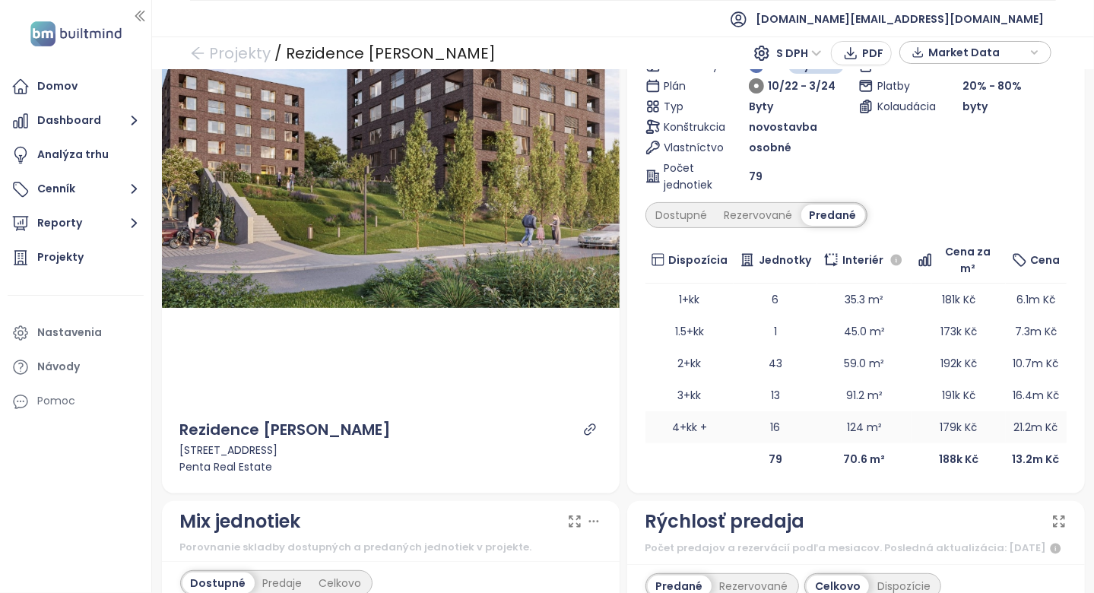
click at [645, 411] on td "4+kk +" at bounding box center [689, 427] width 89 height 32
